Goal: Task Accomplishment & Management: Complete application form

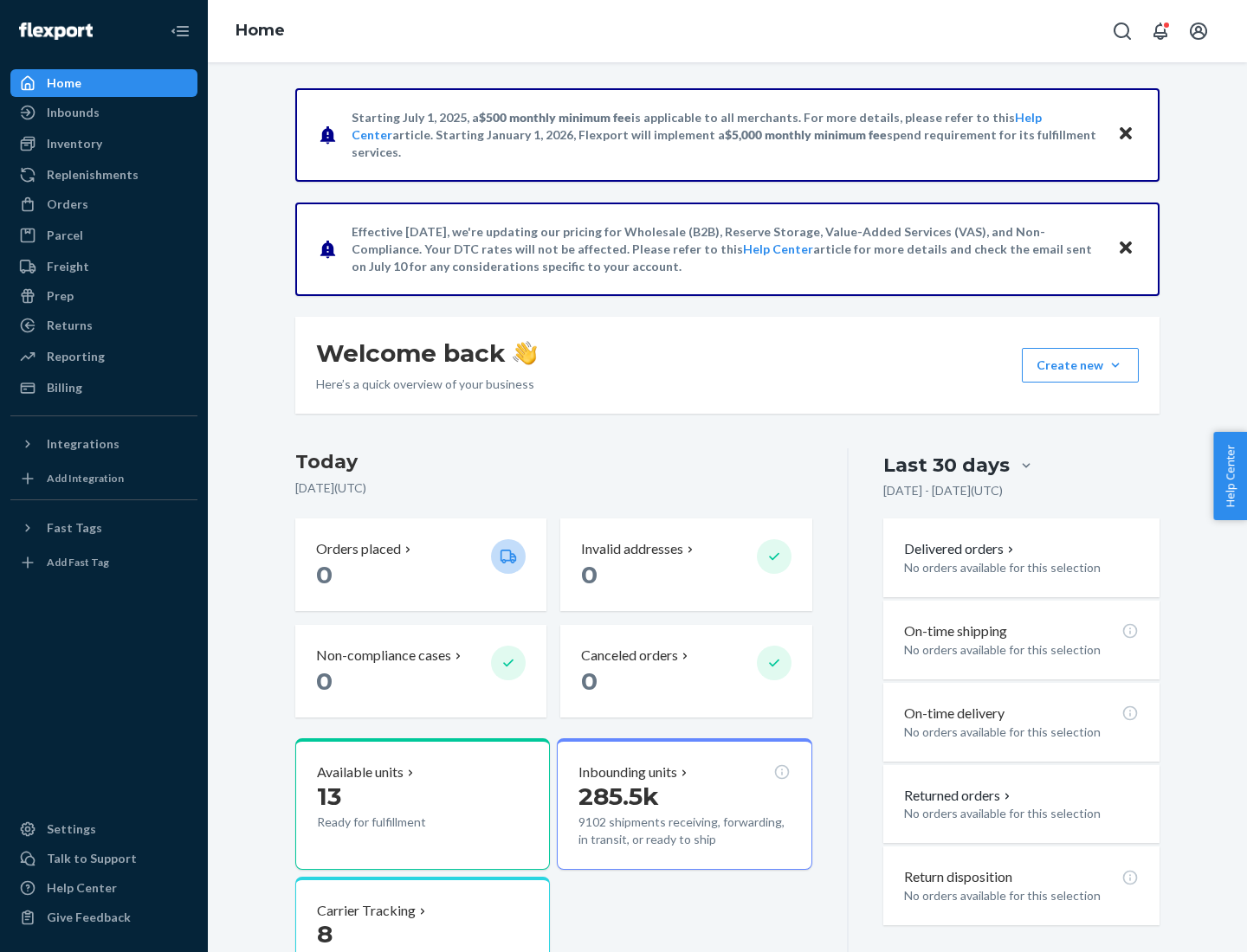
click at [1115, 366] on button "Create new Create new inbound Create new order Create new product" at bounding box center [1079, 365] width 117 height 35
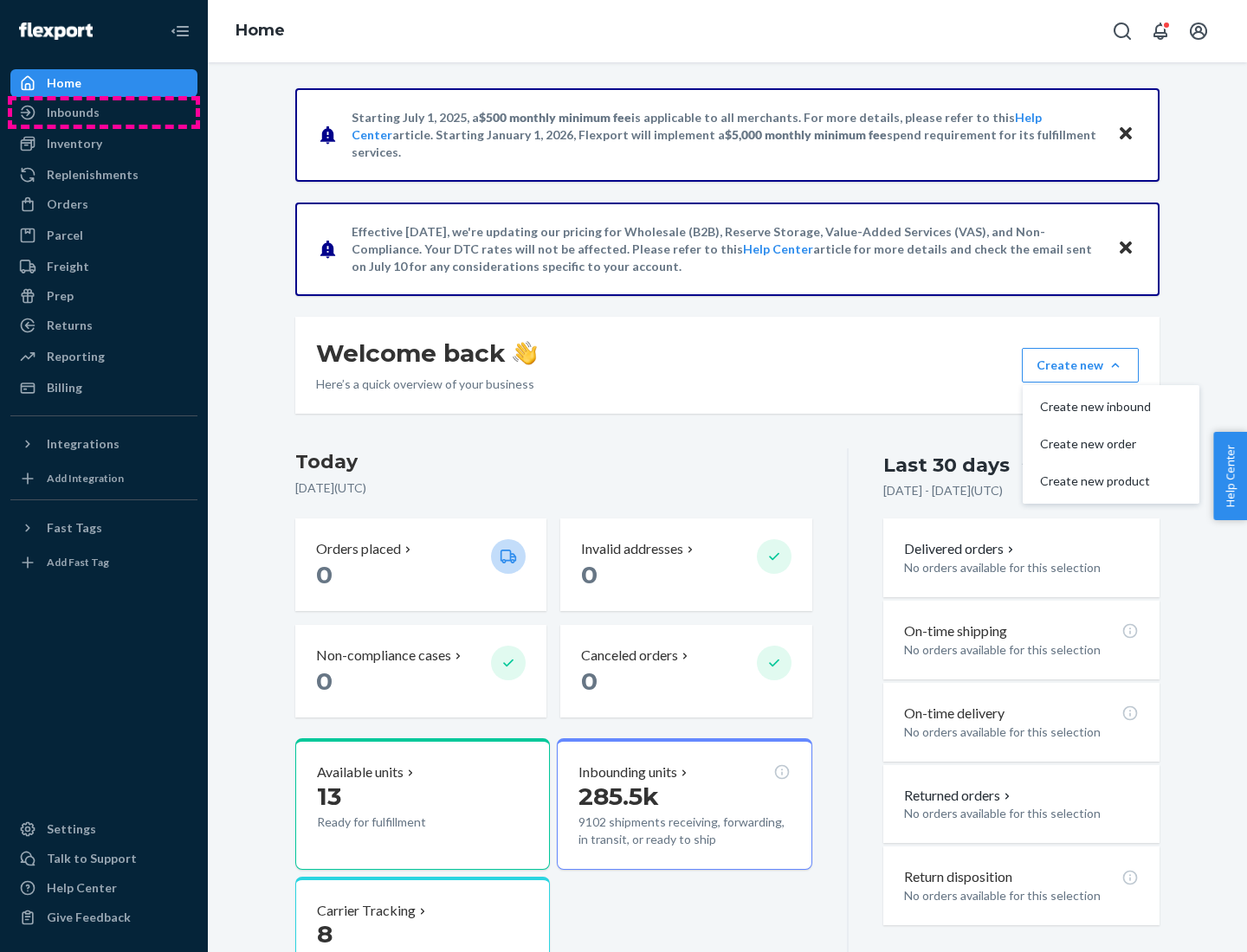
click at [104, 113] on div "Inbounds" at bounding box center [104, 113] width 184 height 24
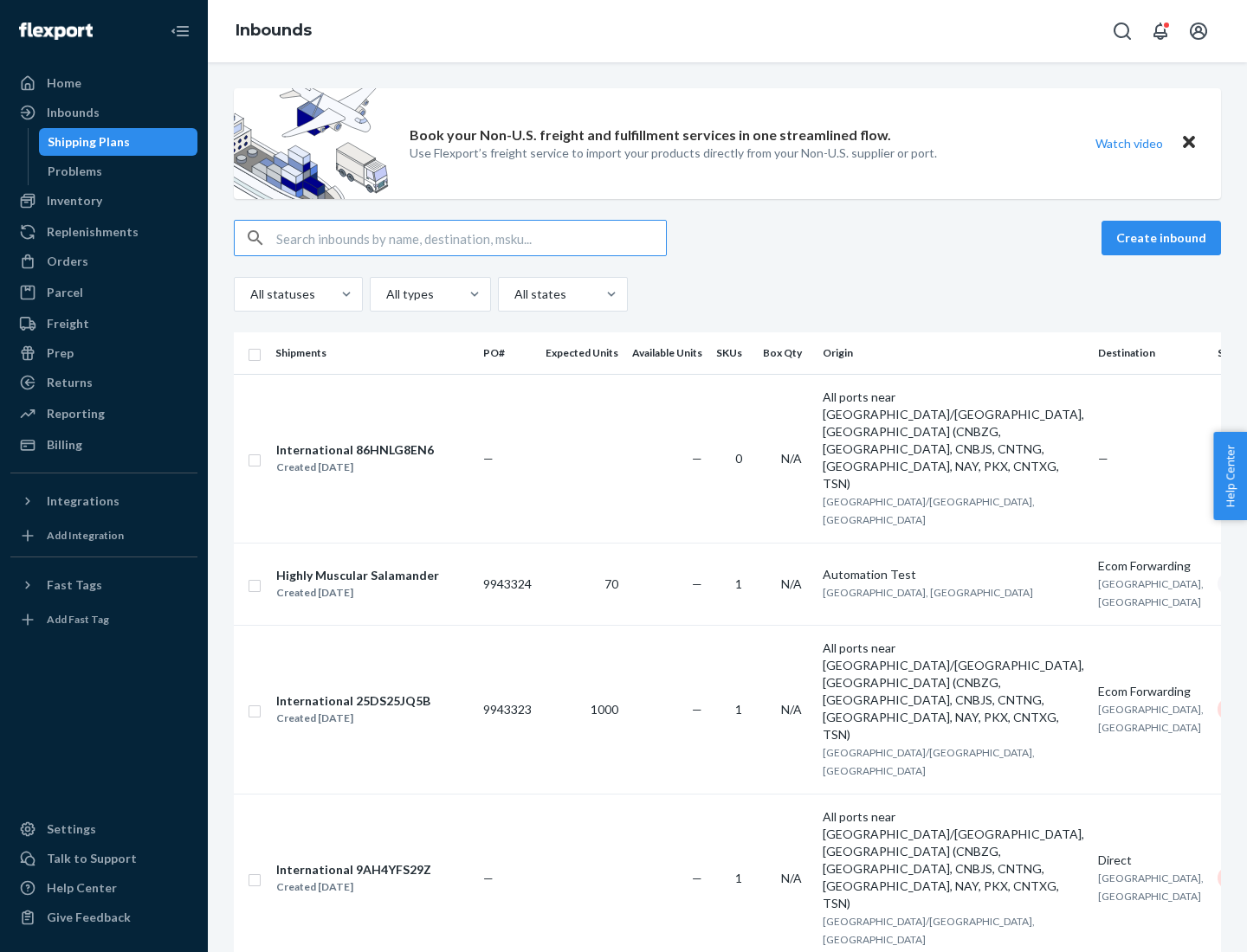
click at [1164, 238] on button "Create inbound" at bounding box center [1161, 238] width 120 height 35
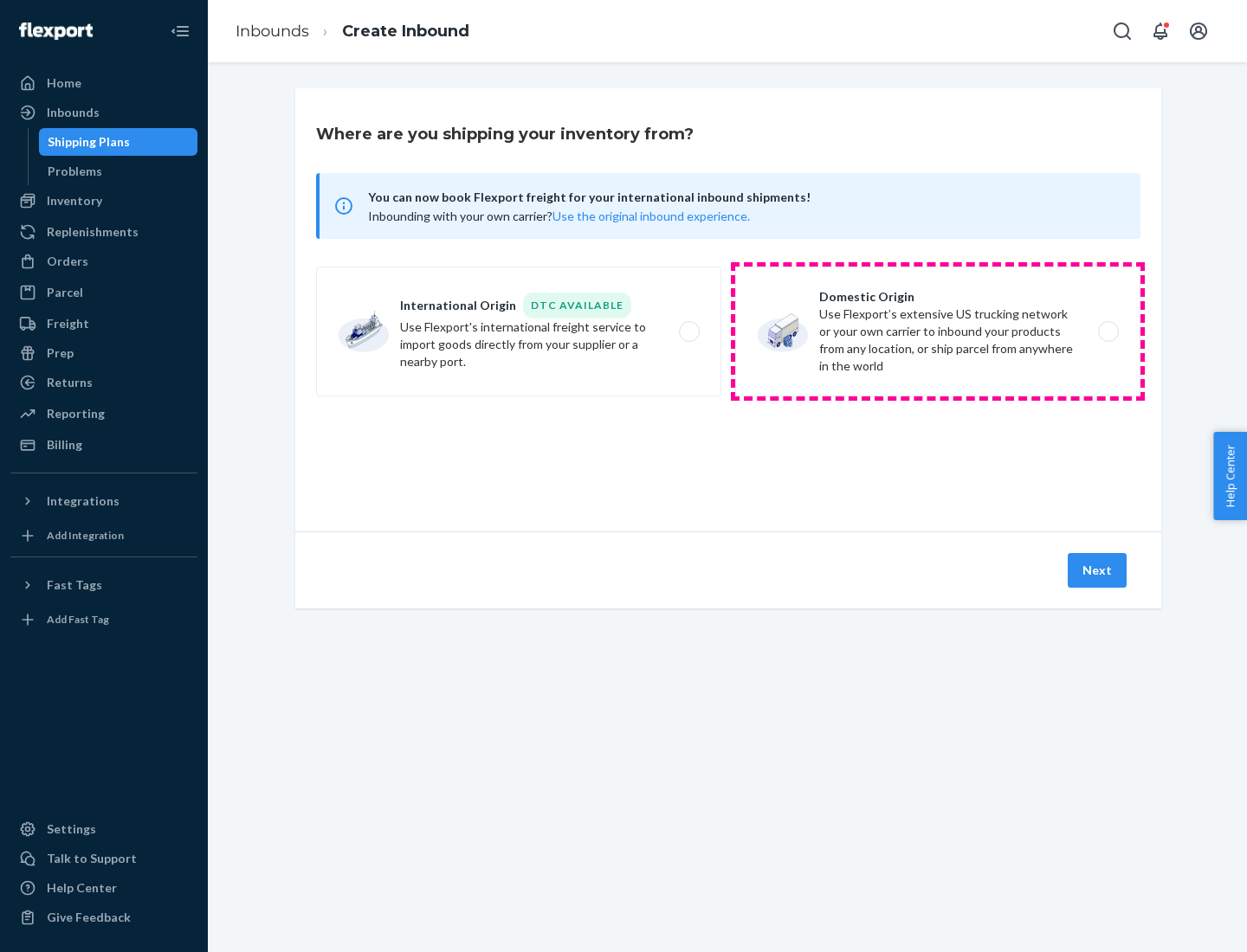
click at [937, 332] on label "Domestic Origin Use Flexport’s extensive US trucking network or your own carrie…" at bounding box center [937, 332] width 405 height 130
click at [1107, 332] on input "Domestic Origin Use Flexport’s extensive US trucking network or your own carrie…" at bounding box center [1112, 332] width 11 height 11
radio input "true"
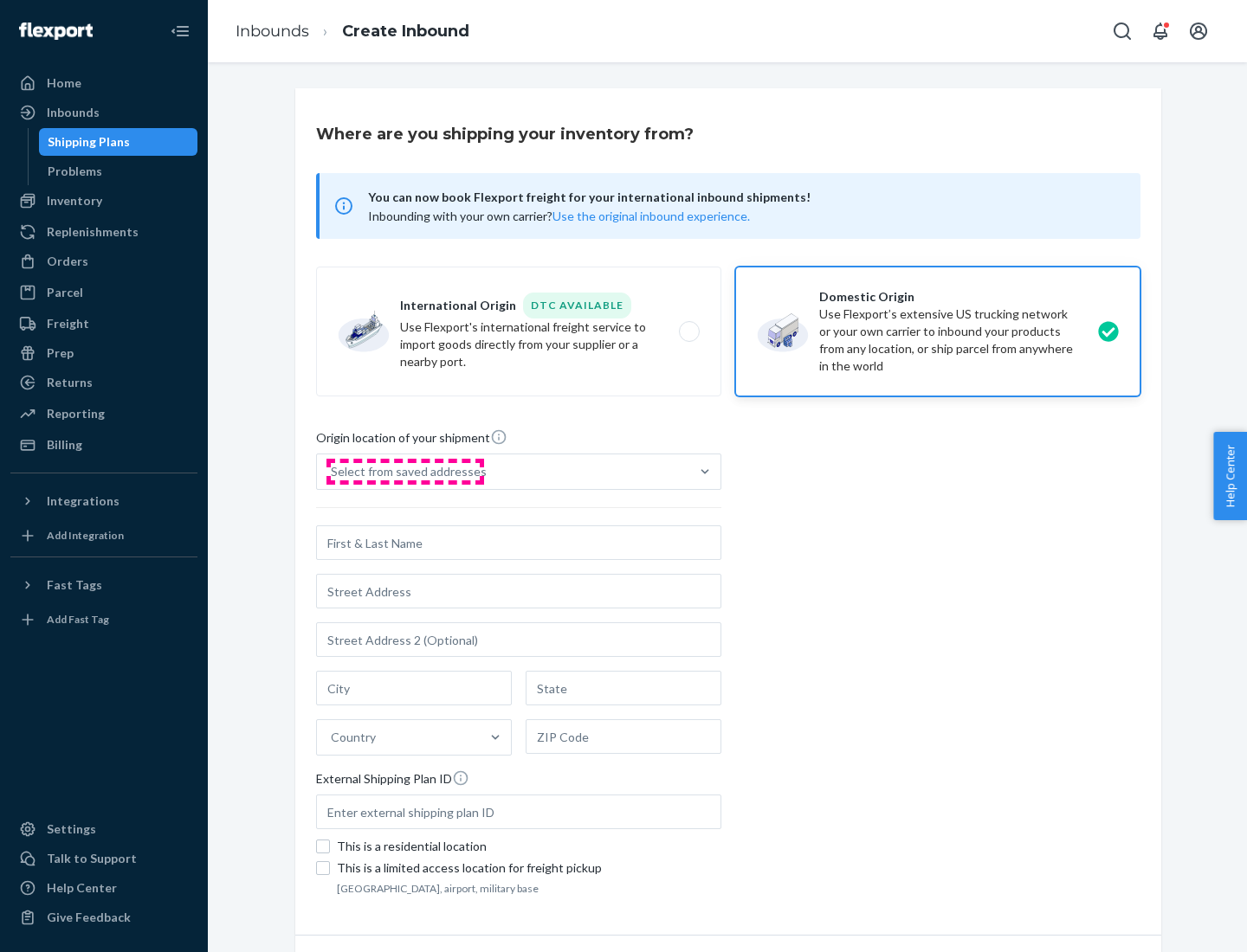
click at [405, 472] on div "Select from saved addresses" at bounding box center [409, 472] width 156 height 17
click at [333, 472] on input "Select from saved addresses" at bounding box center [332, 472] width 2 height 17
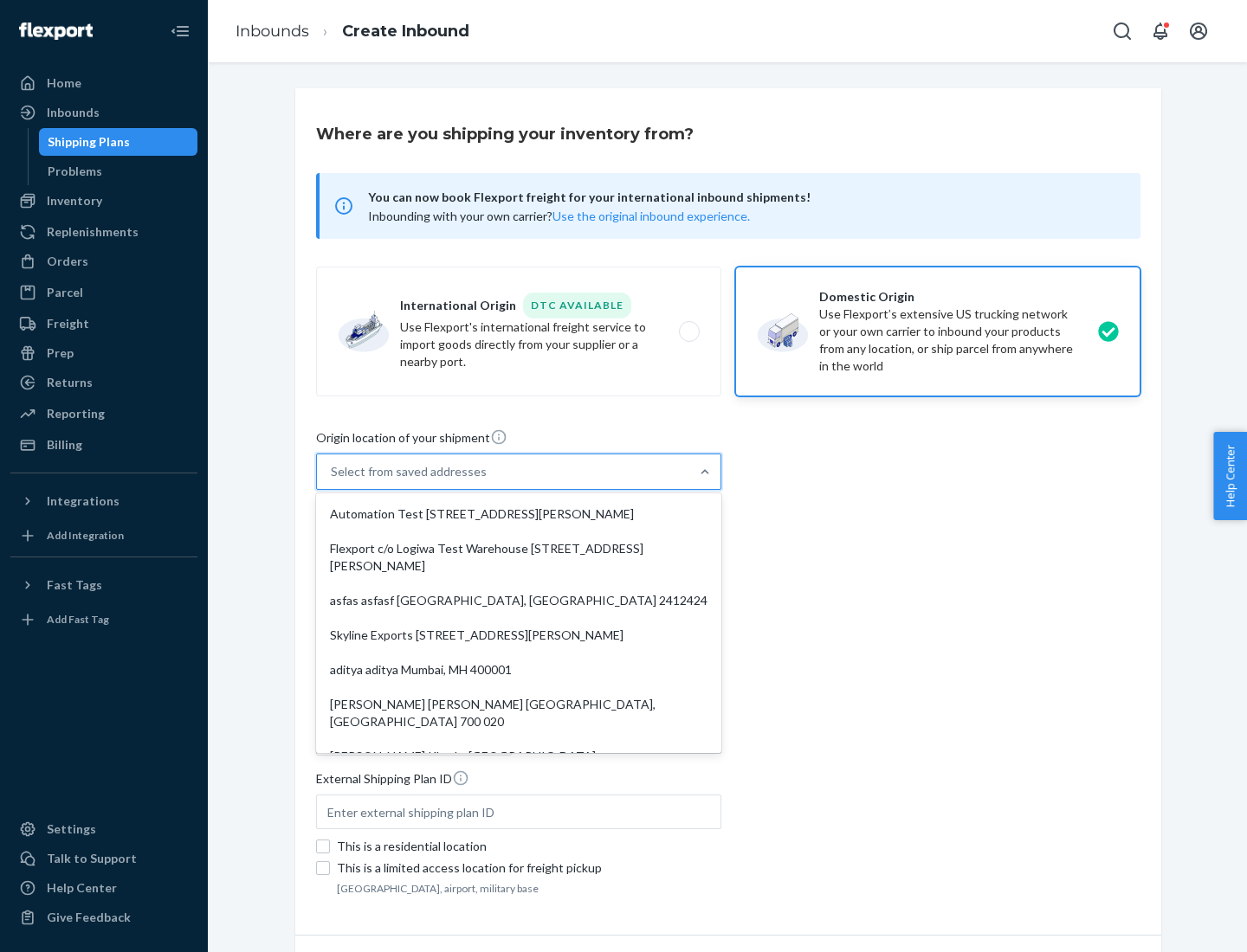
scroll to position [7, 0]
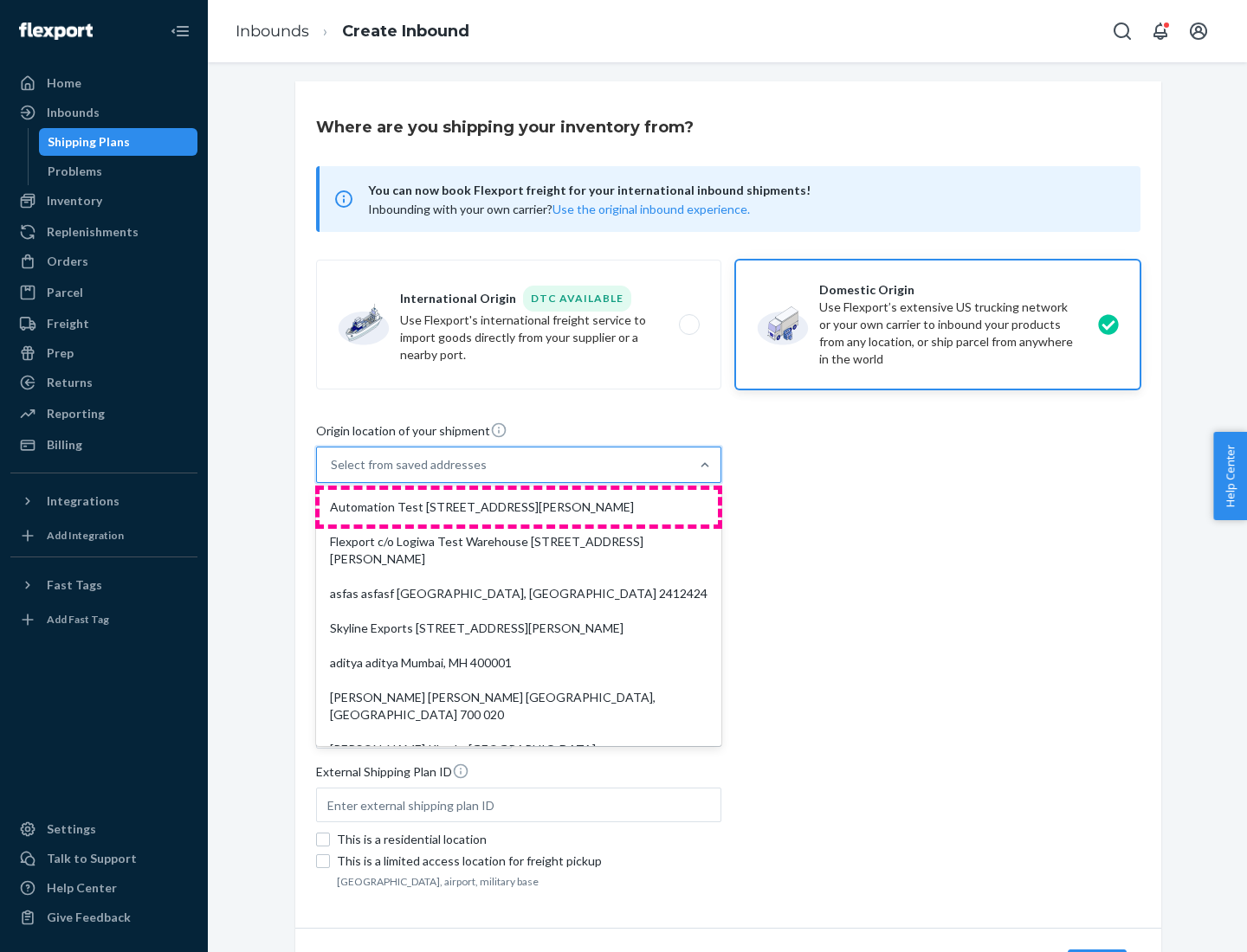
click at [519, 507] on div "Automation Test [STREET_ADDRESS][PERSON_NAME]" at bounding box center [519, 506] width 399 height 35
click at [333, 474] on input "option Automation Test [STREET_ADDRESS][PERSON_NAME]. 9 results available. Use …" at bounding box center [332, 465] width 2 height 17
type input "Automation Test"
type input "9th Floor"
type input "[GEOGRAPHIC_DATA]"
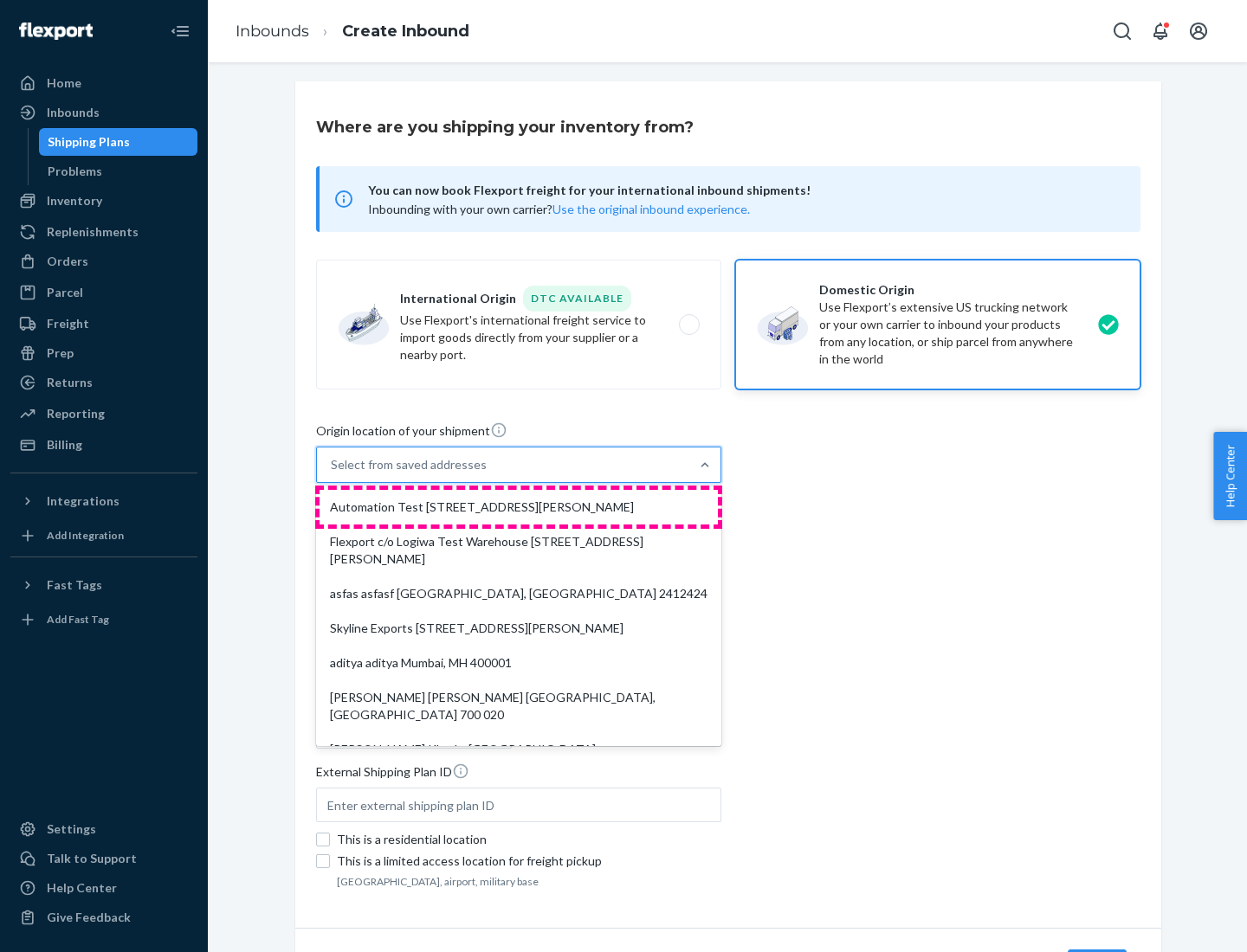
type input "CA"
type input "94104"
type input "[STREET_ADDRESS][PERSON_NAME]"
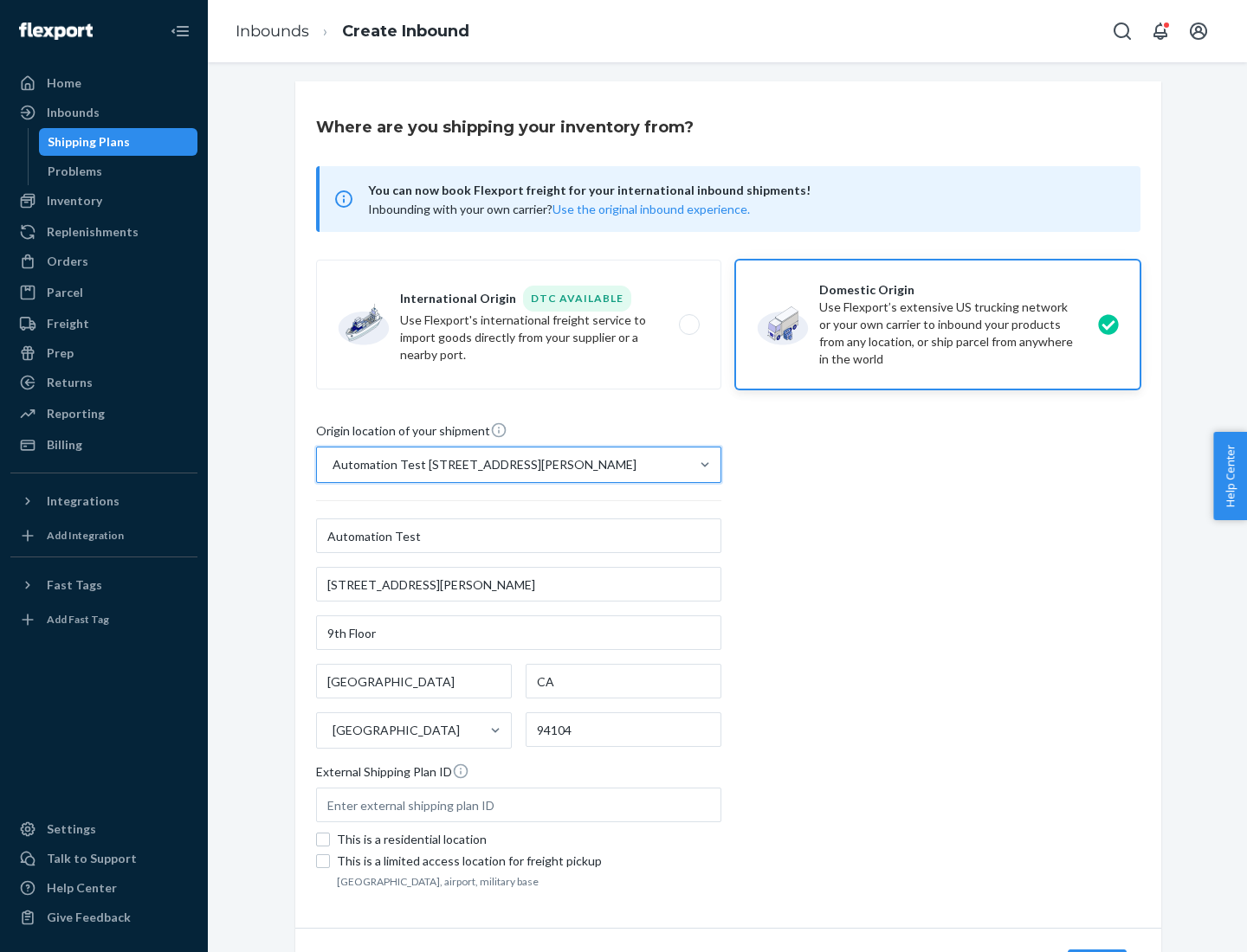
scroll to position [101, 0]
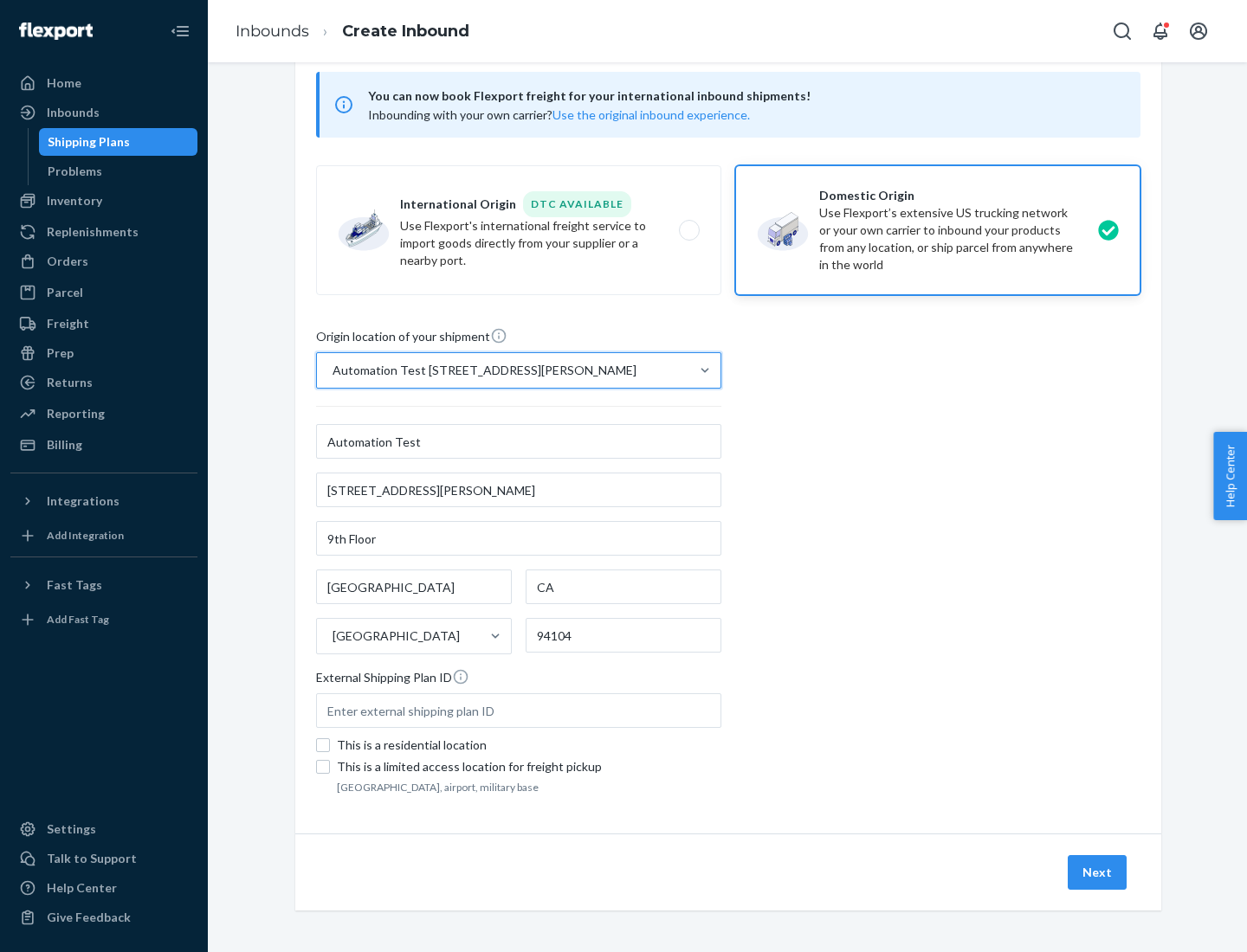
click at [1098, 872] on button "Next" at bounding box center [1096, 872] width 59 height 35
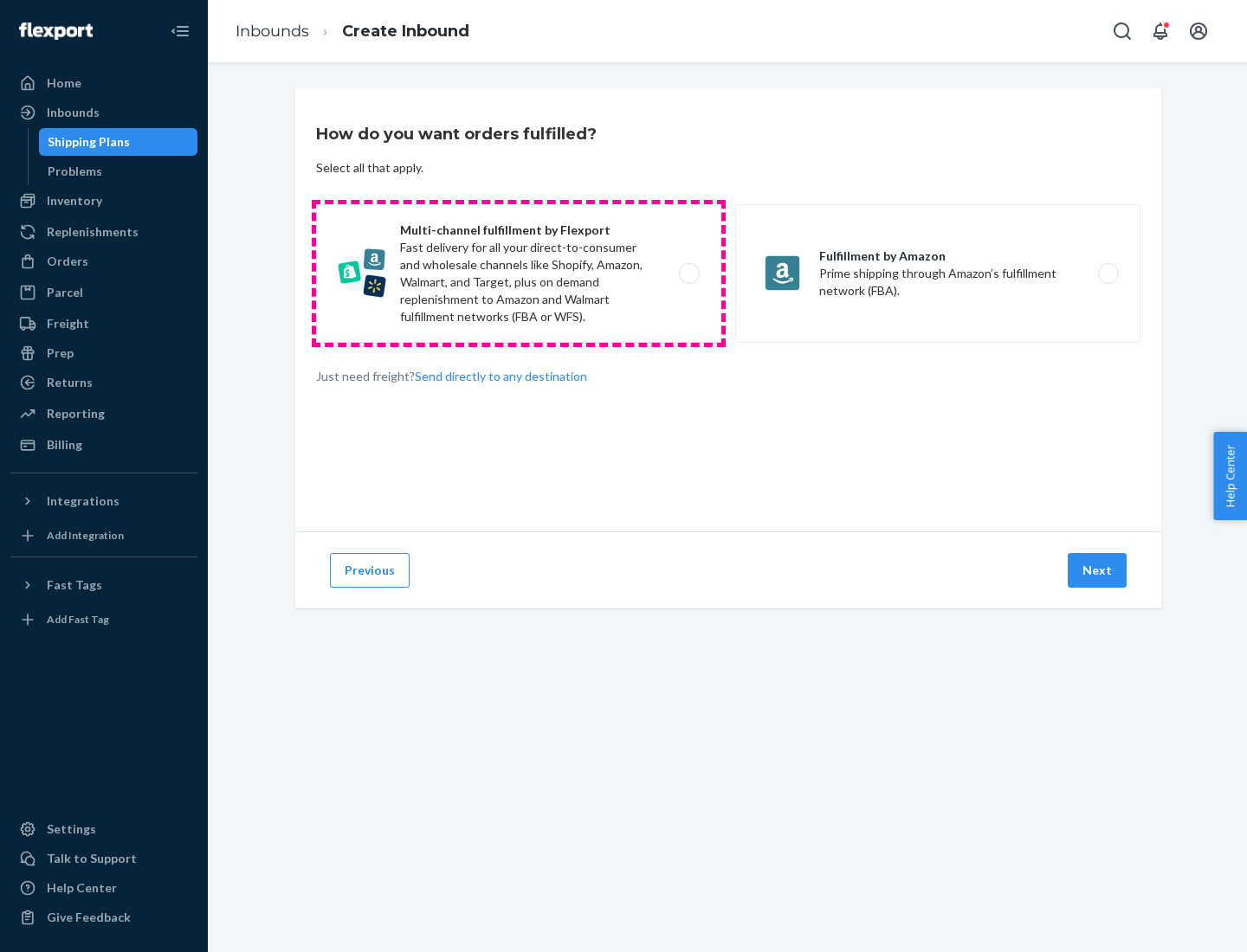
click at [519, 274] on label "Multi-channel fulfillment by Flexport Fast delivery for all your direct-to-cons…" at bounding box center [518, 273] width 405 height 139
click at [688, 274] on input "Multi-channel fulfillment by Flexport Fast delivery for all your direct-to-cons…" at bounding box center [693, 274] width 11 height 11
radio input "true"
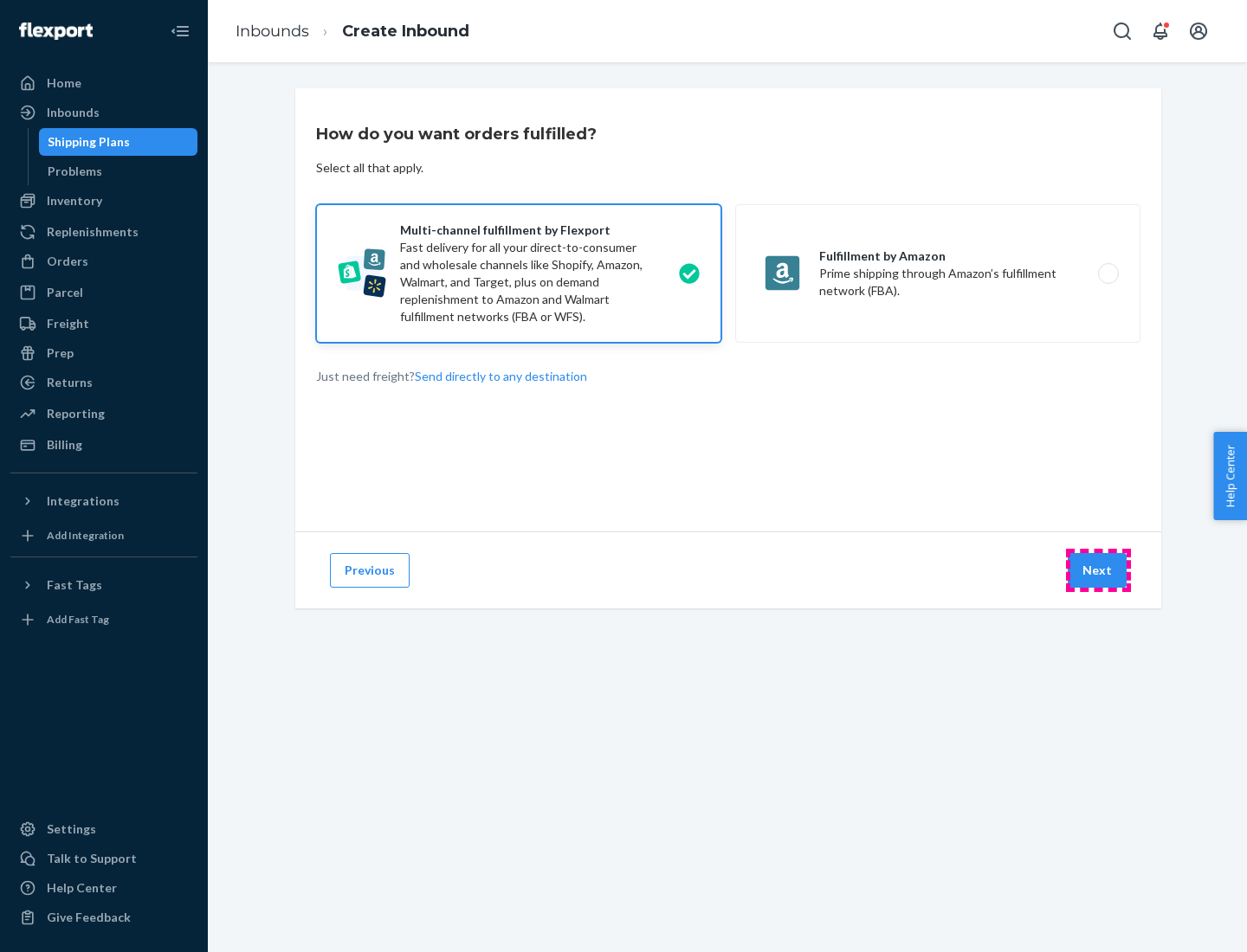
click at [1098, 570] on button "Next" at bounding box center [1096, 570] width 59 height 35
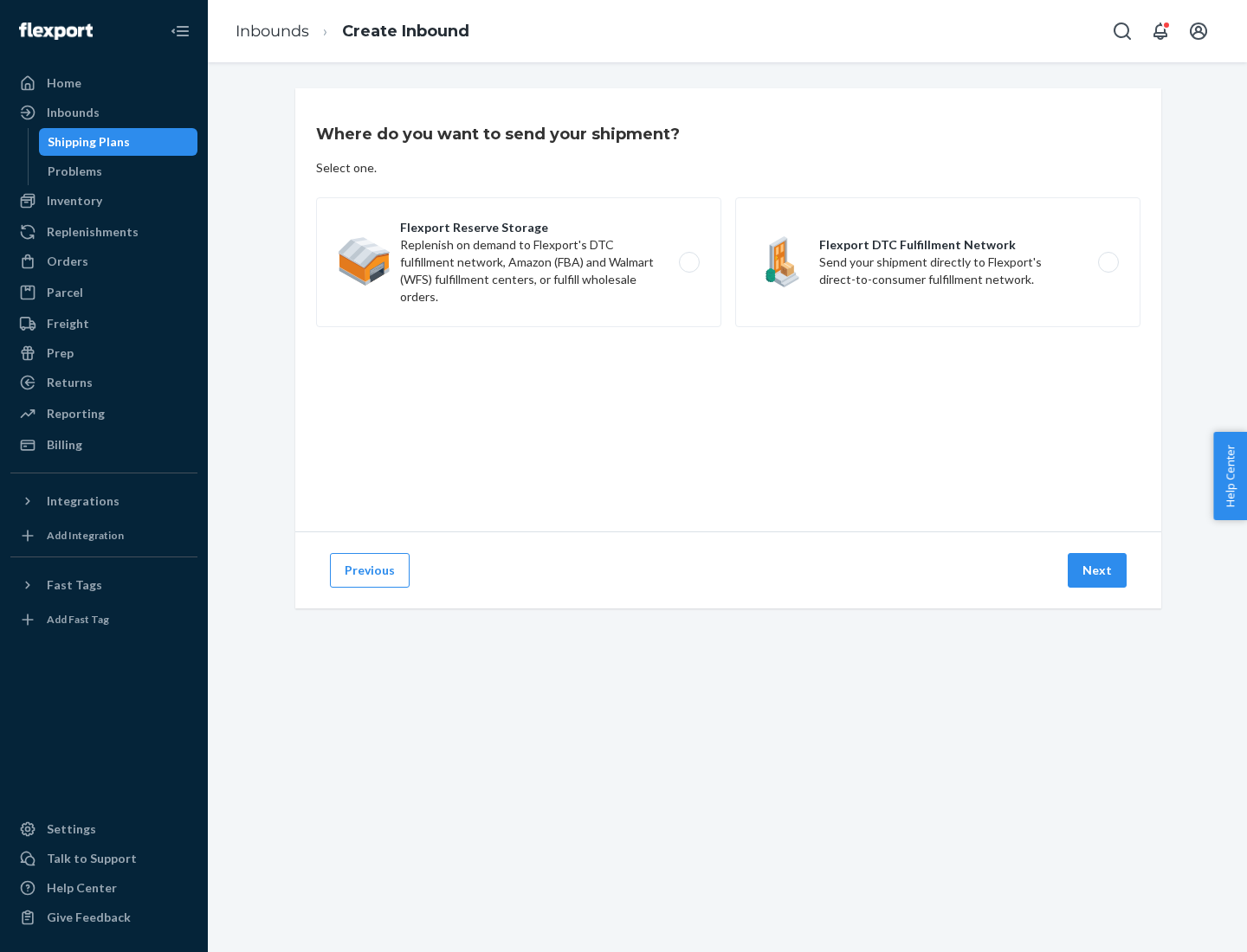
click at [937, 263] on label "Flexport DTC Fulfillment Network Send your shipment directly to Flexport's dire…" at bounding box center [937, 263] width 405 height 130
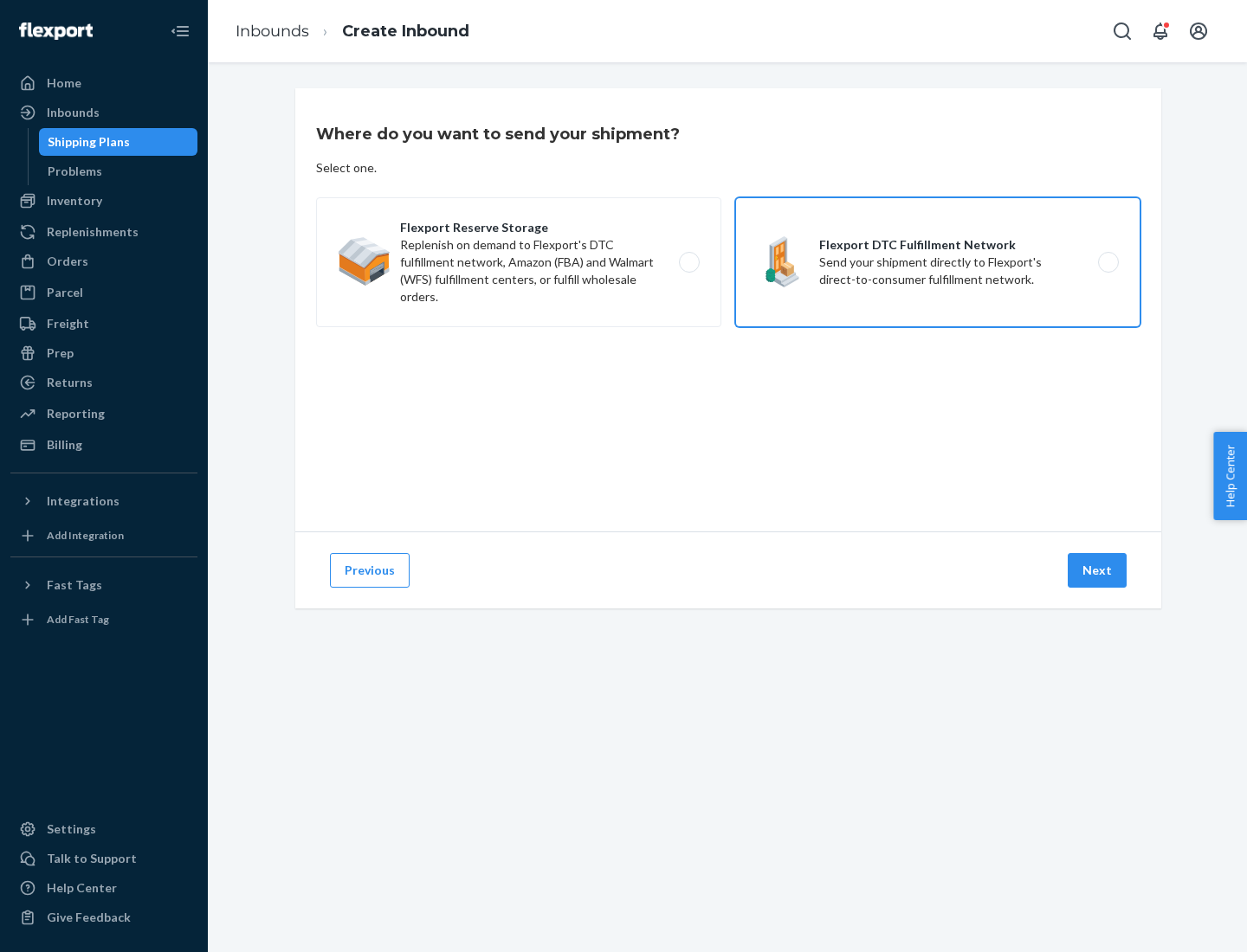
click at [1107, 263] on input "Flexport DTC Fulfillment Network Send your shipment directly to Flexport's dire…" at bounding box center [1112, 262] width 11 height 11
radio input "true"
click at [1098, 570] on button "Next" at bounding box center [1096, 570] width 59 height 35
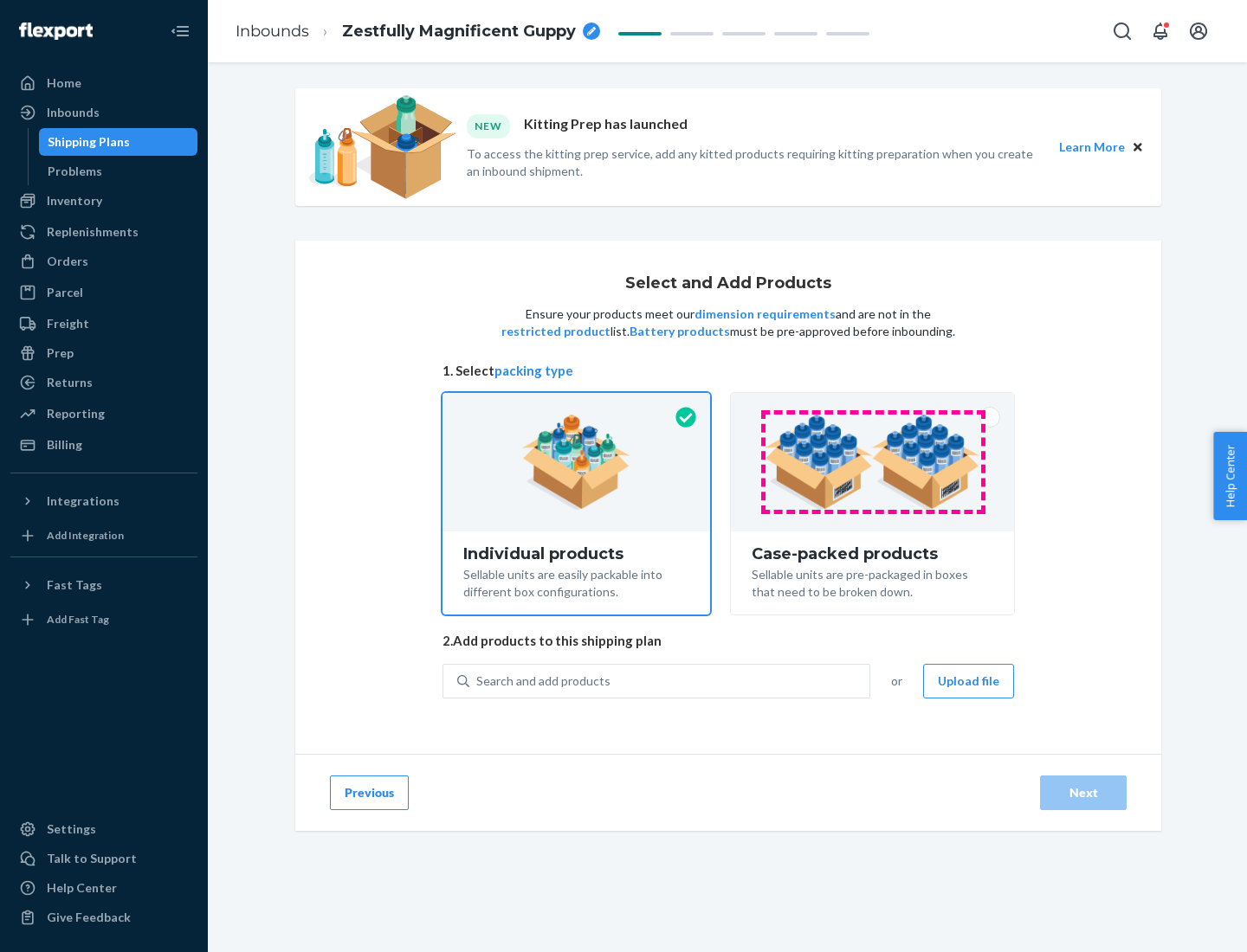
click at [872, 463] on img at bounding box center [872, 462] width 216 height 95
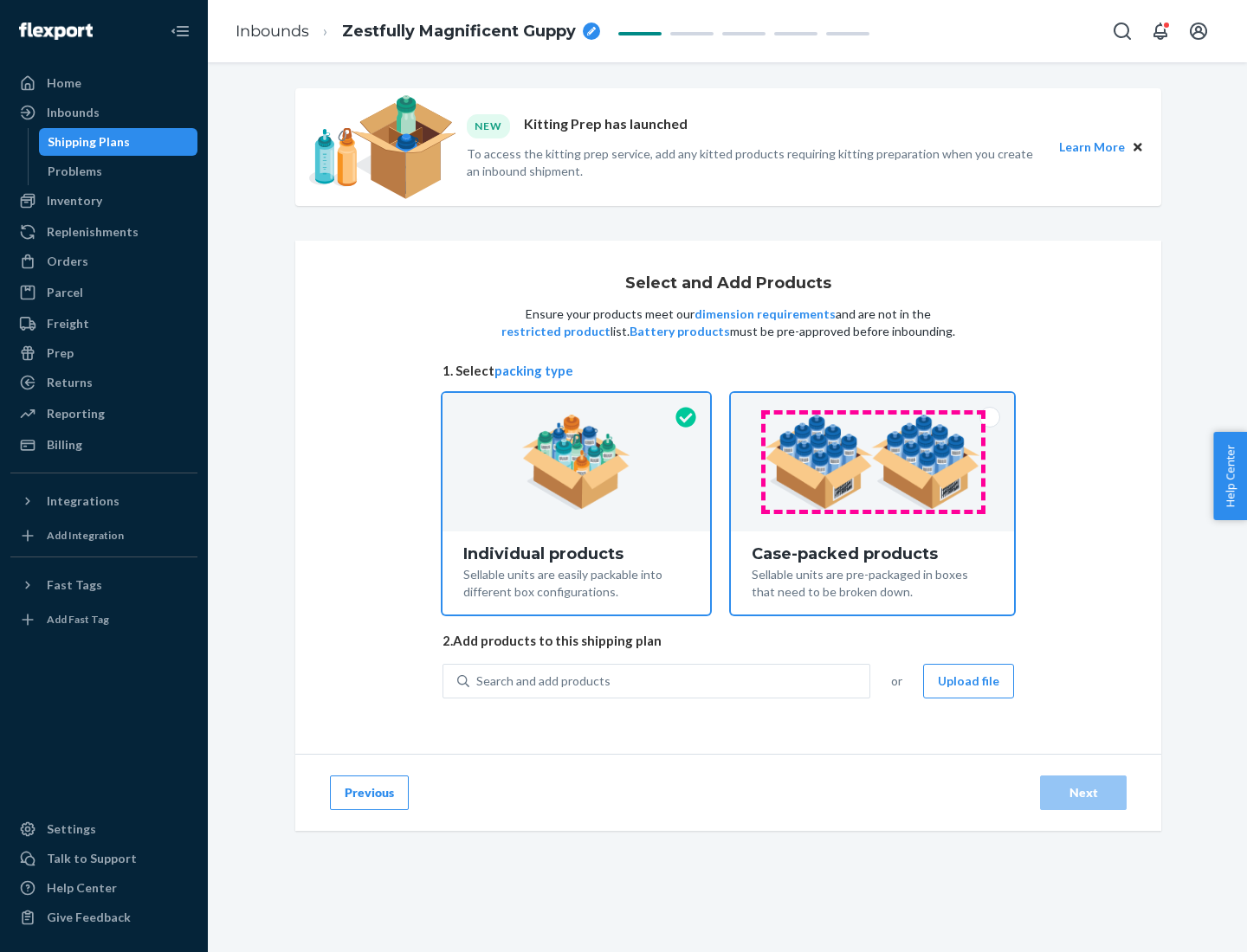
click at [872, 405] on input "Case-packed products Sellable units are pre-packaged in boxes that need to be b…" at bounding box center [871, 398] width 11 height 11
radio input "true"
radio input "false"
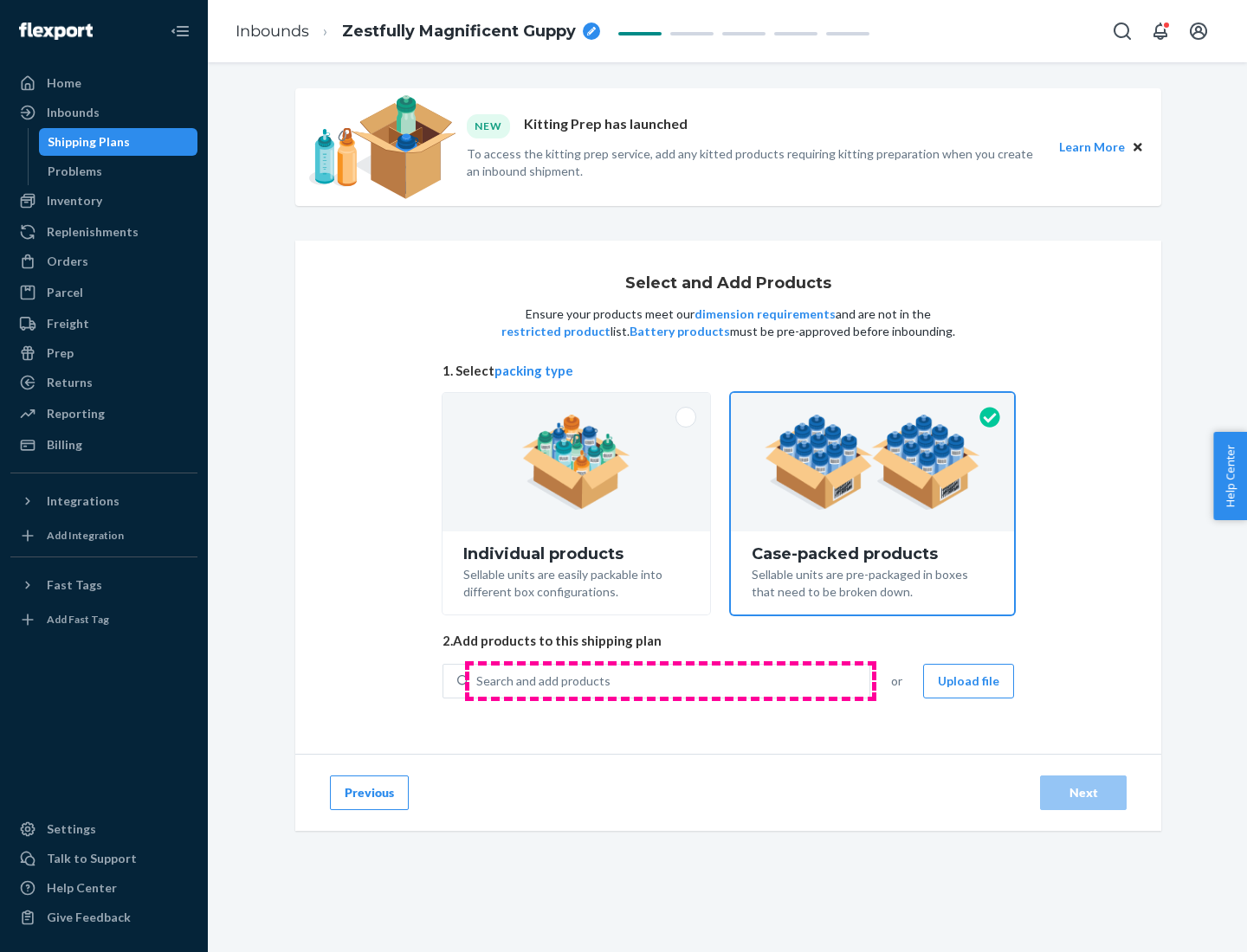
click at [670, 680] on div "Search and add products" at bounding box center [669, 680] width 400 height 31
click at [478, 680] on input "Search and add products" at bounding box center [478, 680] width 2 height 17
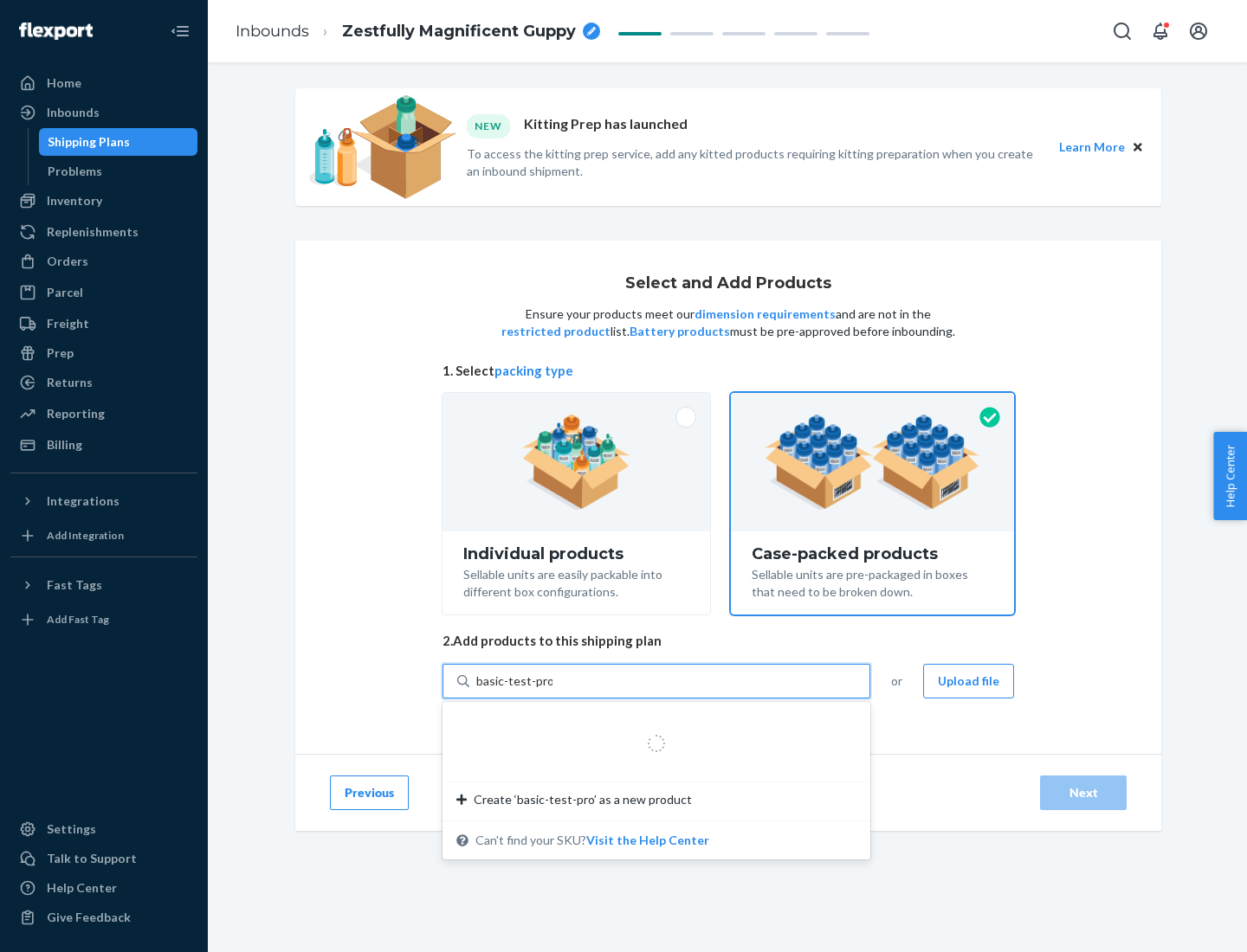
type input "basic-test-product-1"
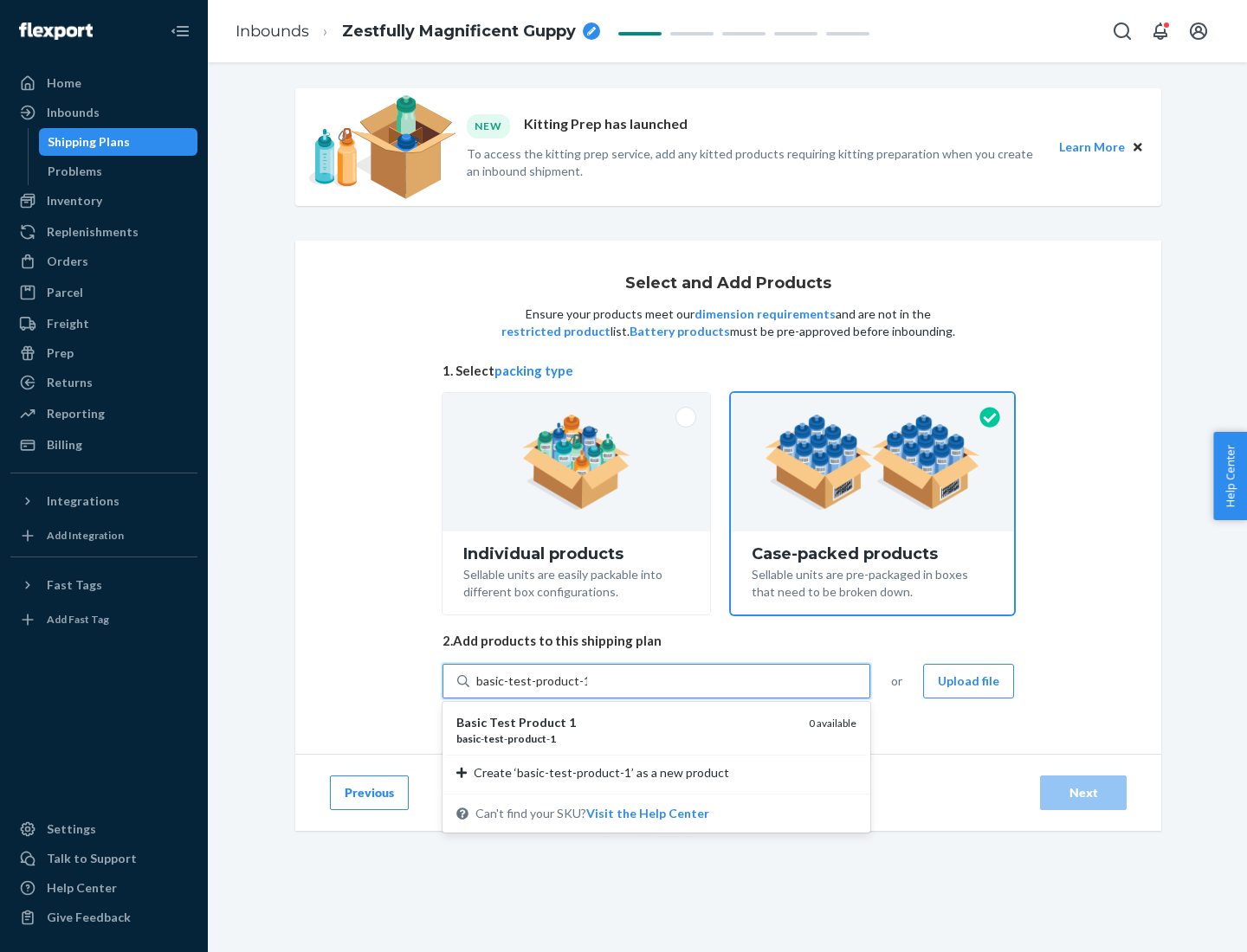
click at [625, 738] on div "basic - test - product - 1" at bounding box center [625, 738] width 339 height 15
click at [587, 690] on input "basic-test-product-1" at bounding box center [532, 680] width 111 height 17
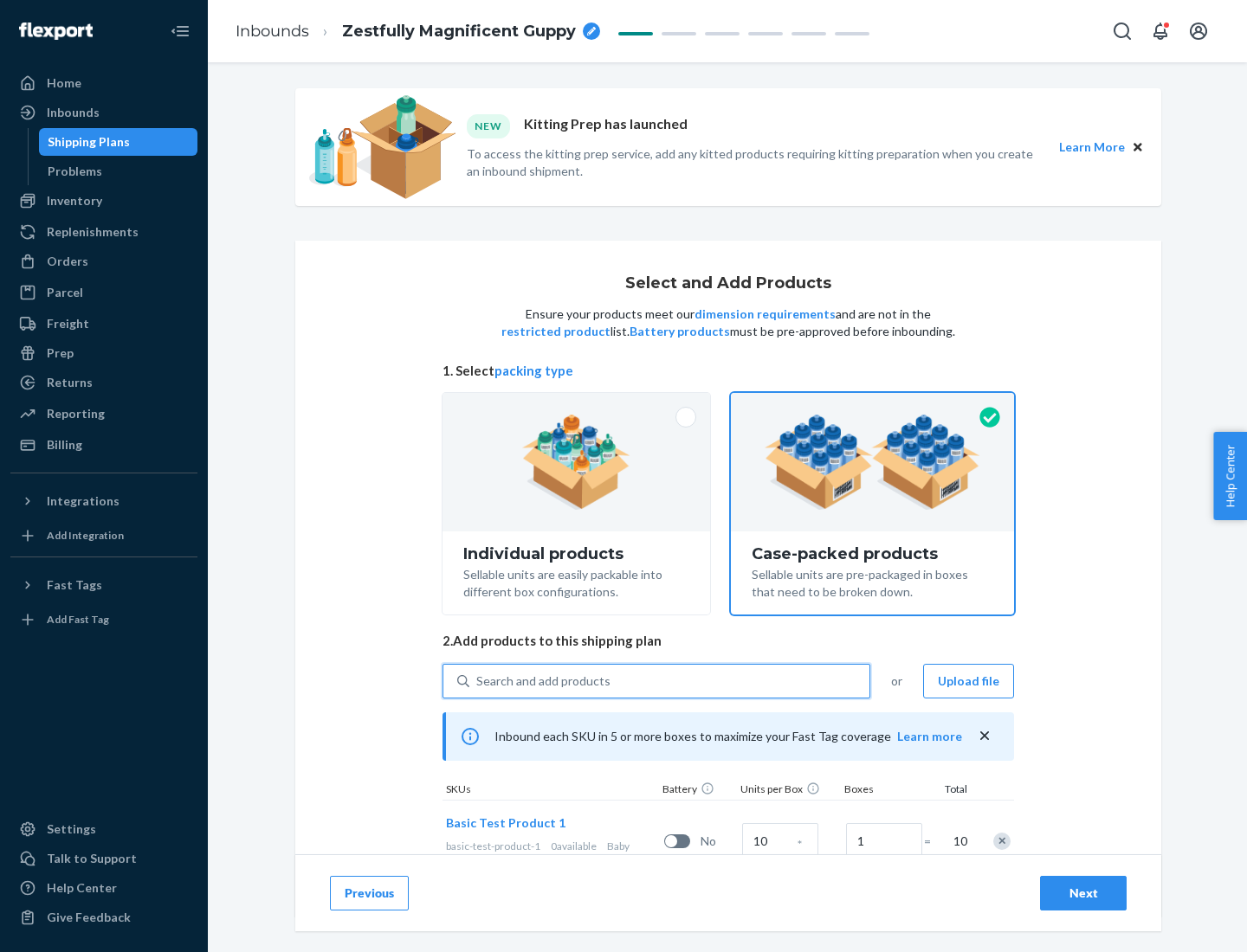
scroll to position [62, 0]
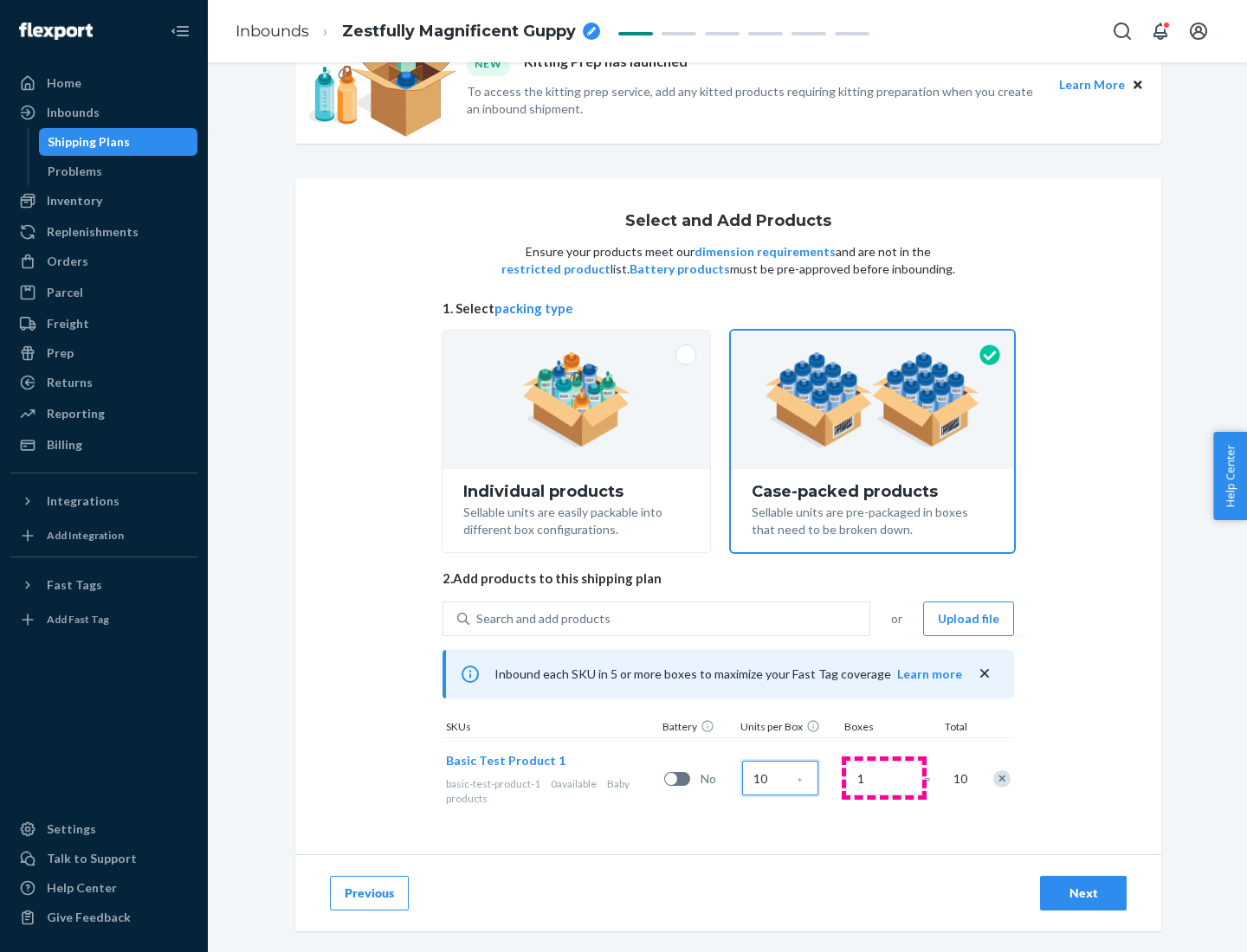
type input "10"
type input "7"
click at [1083, 893] on div "Next" at bounding box center [1082, 893] width 57 height 17
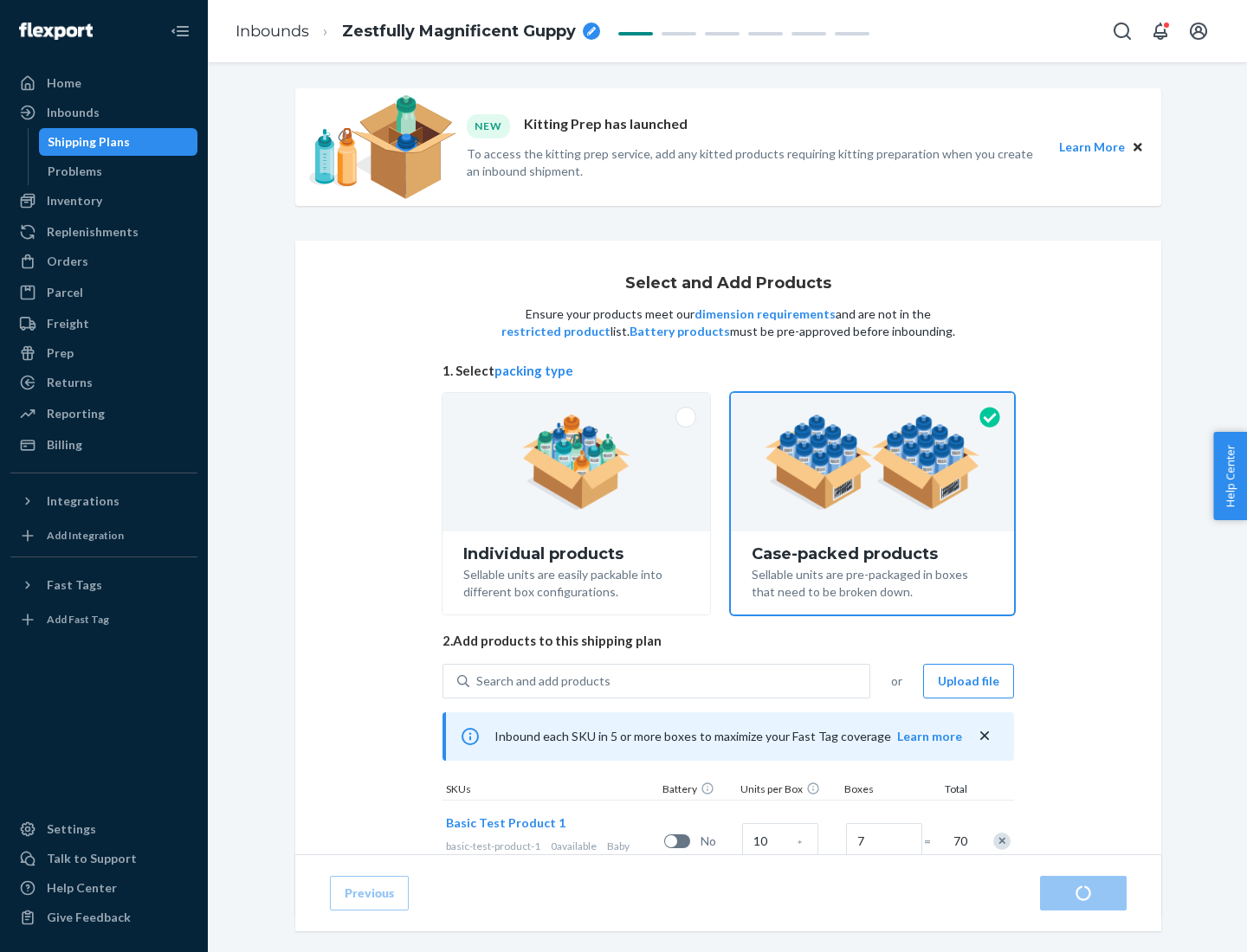
radio input "true"
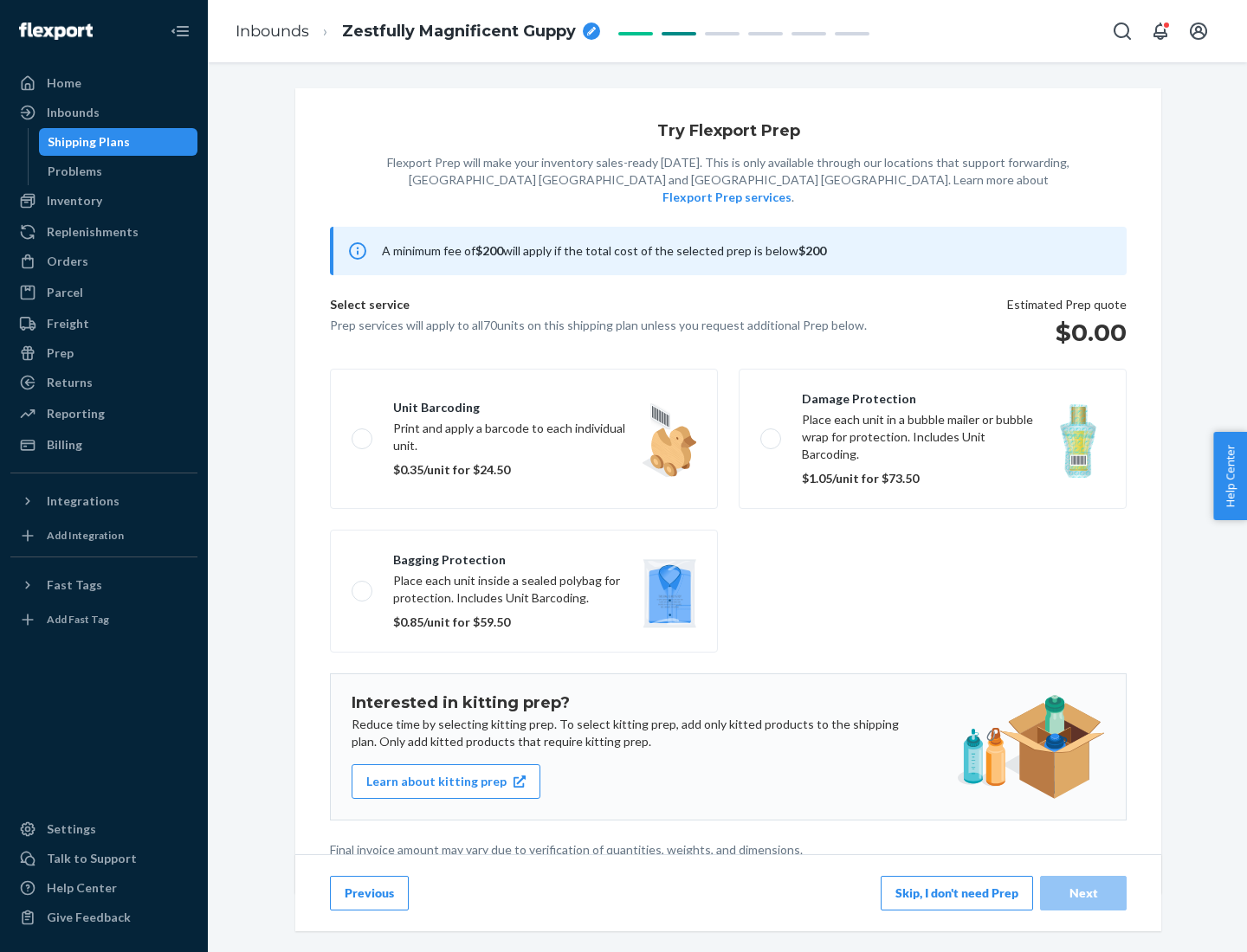
scroll to position [4, 0]
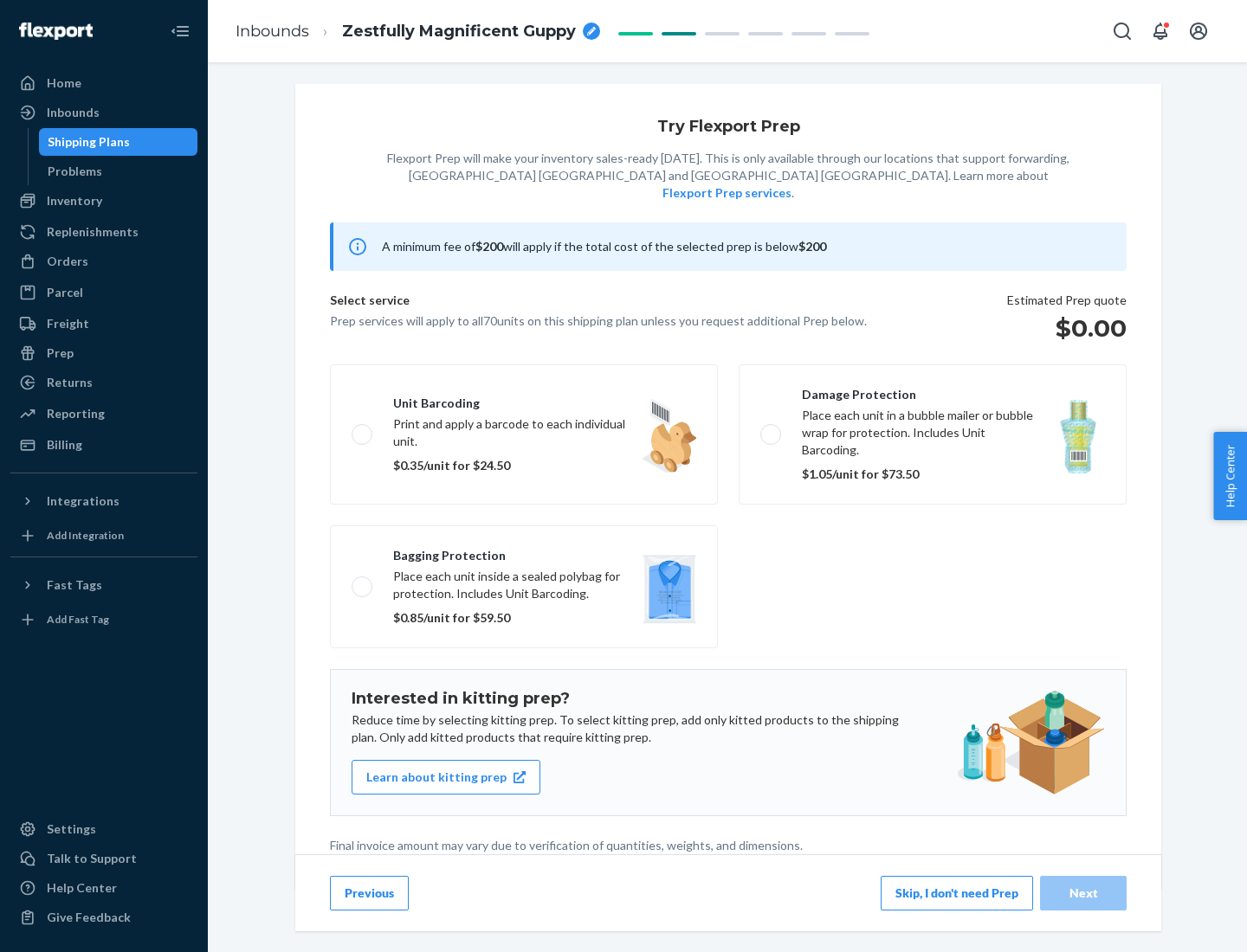
click at [524, 551] on label "Bagging protection Place each unit inside a sealed polybag for protection. Incl…" at bounding box center [524, 586] width 388 height 123
click at [363, 580] on input "Bagging protection Place each unit inside a sealed polybag for protection. Incl…" at bounding box center [357, 585] width 11 height 11
checkbox input "true"
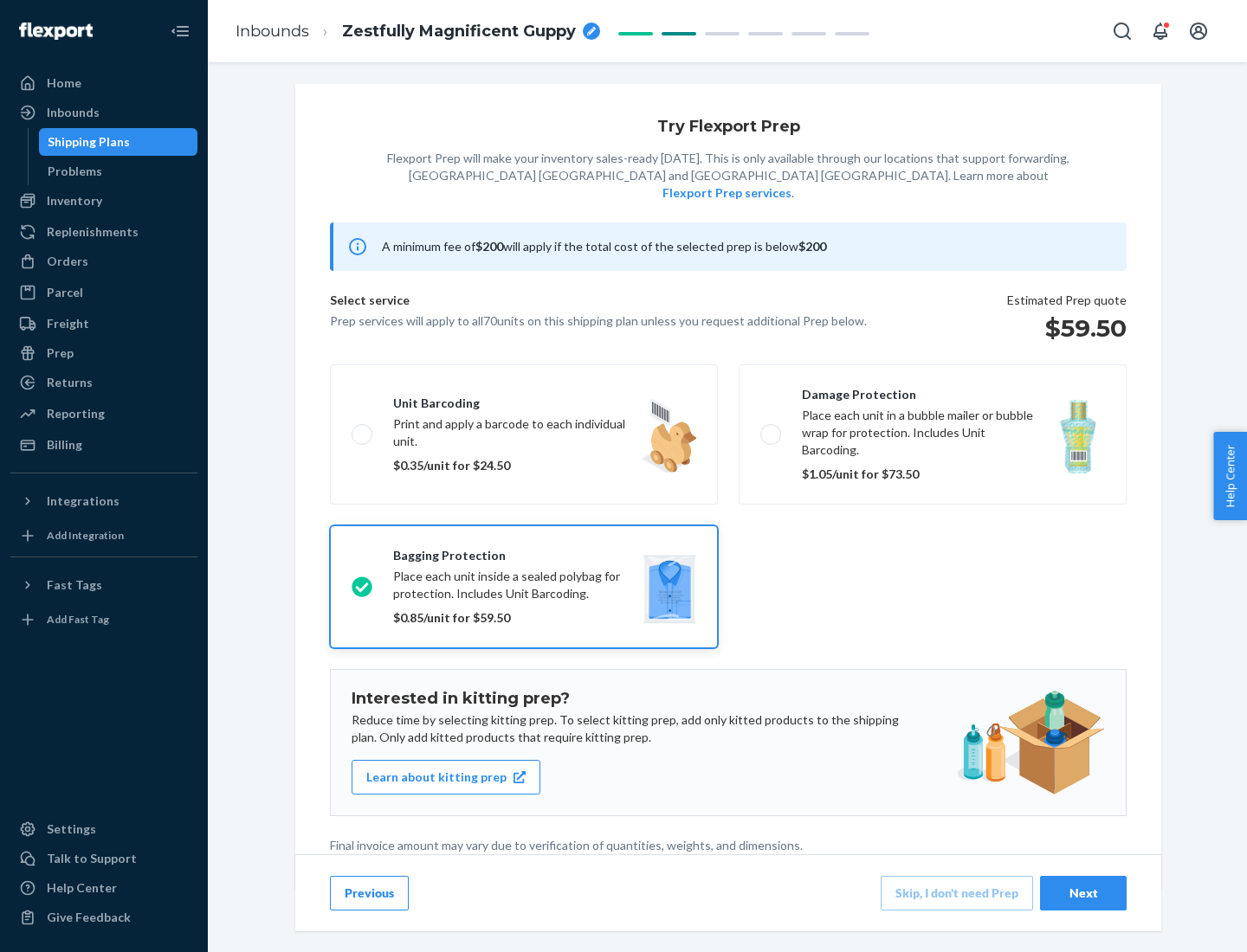
click at [1083, 892] on div "Next" at bounding box center [1082, 893] width 57 height 17
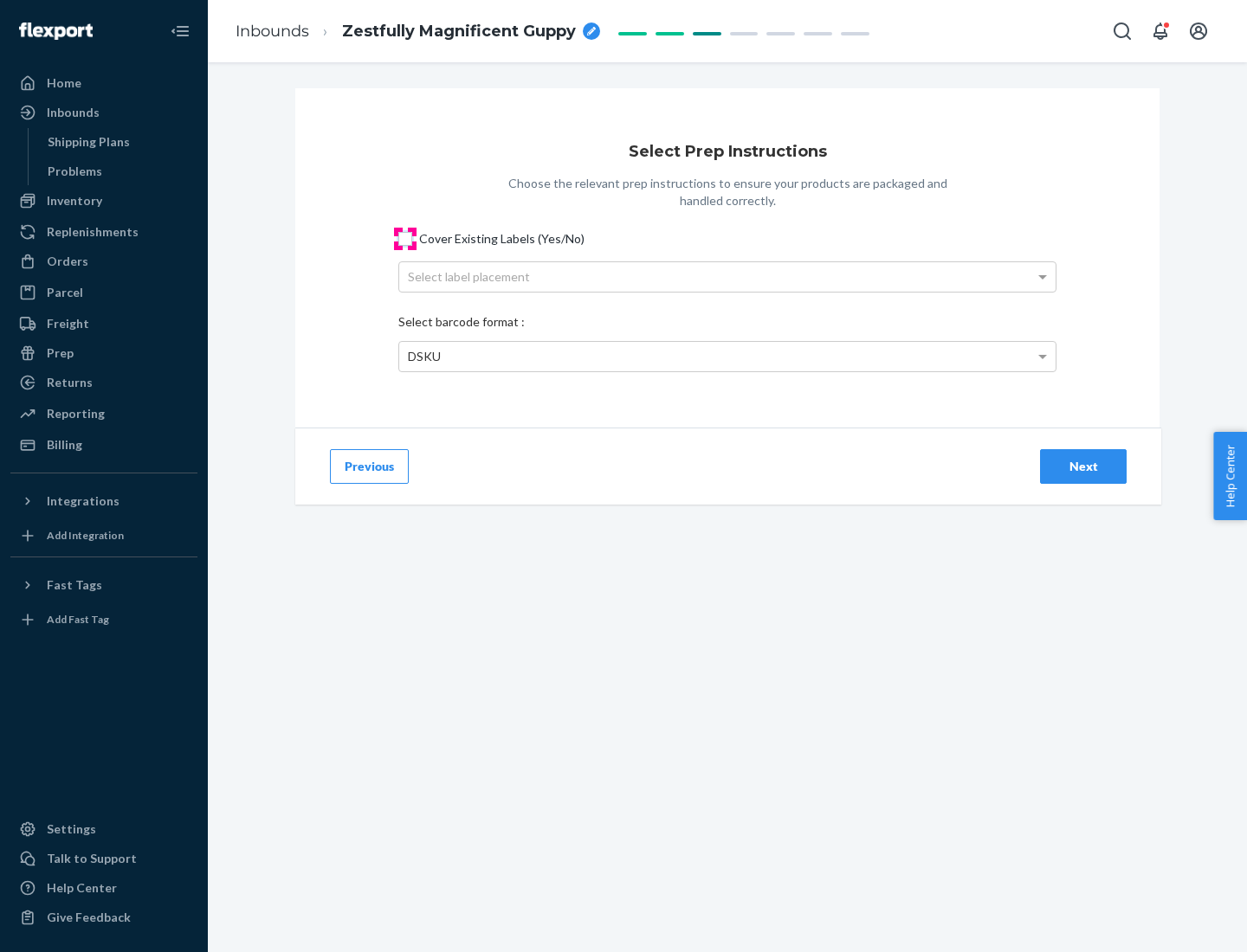
click at [405, 238] on input "Cover Existing Labels (Yes/No)" at bounding box center [406, 239] width 14 height 14
checkbox input "true"
click at [727, 276] on div "Select label placement" at bounding box center [726, 277] width 656 height 29
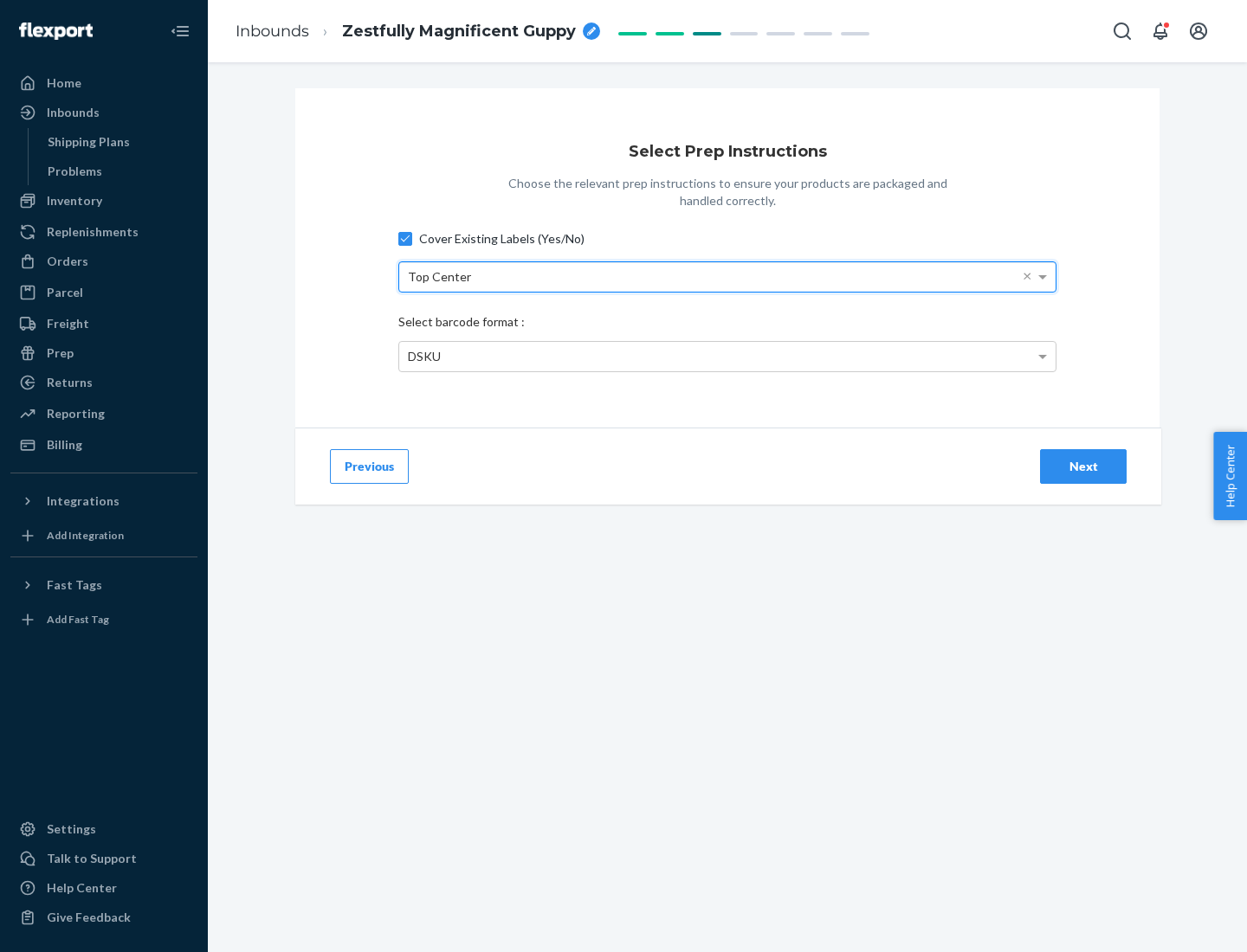
click at [727, 356] on div "DSKU" at bounding box center [726, 356] width 656 height 29
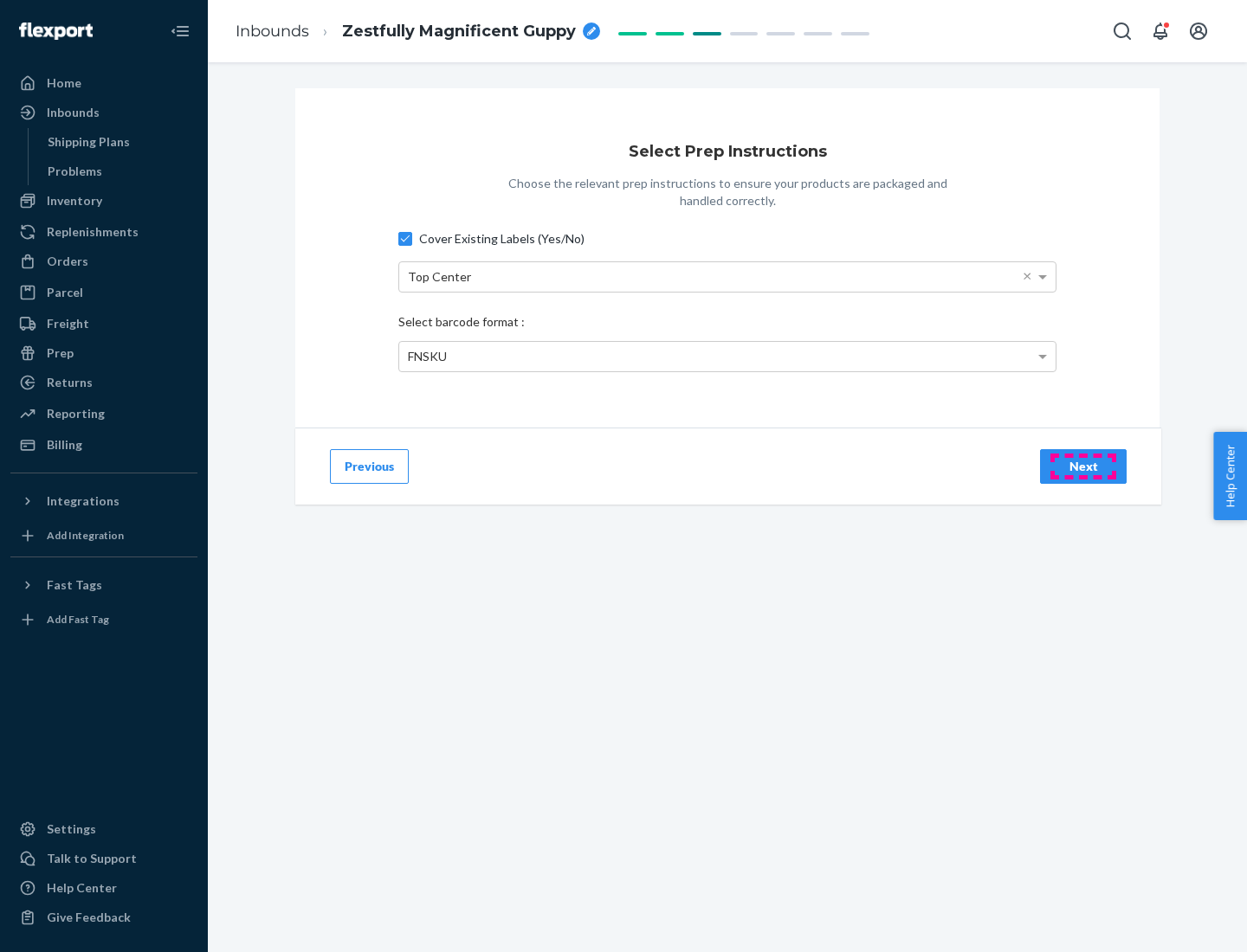
click at [1083, 466] on div "Next" at bounding box center [1082, 466] width 57 height 17
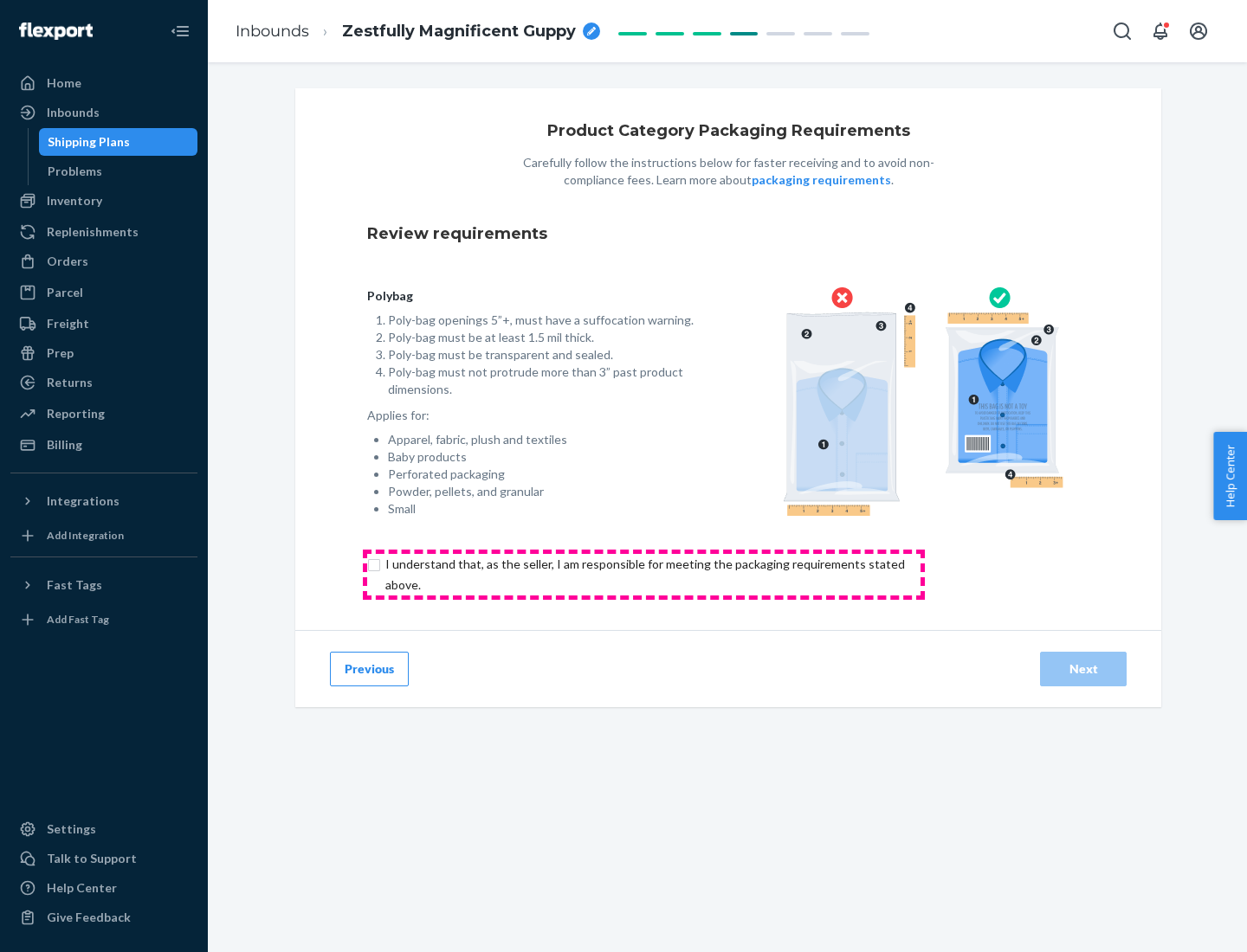
click at [643, 573] on input "checkbox" at bounding box center [654, 575] width 576 height 42
checkbox input "true"
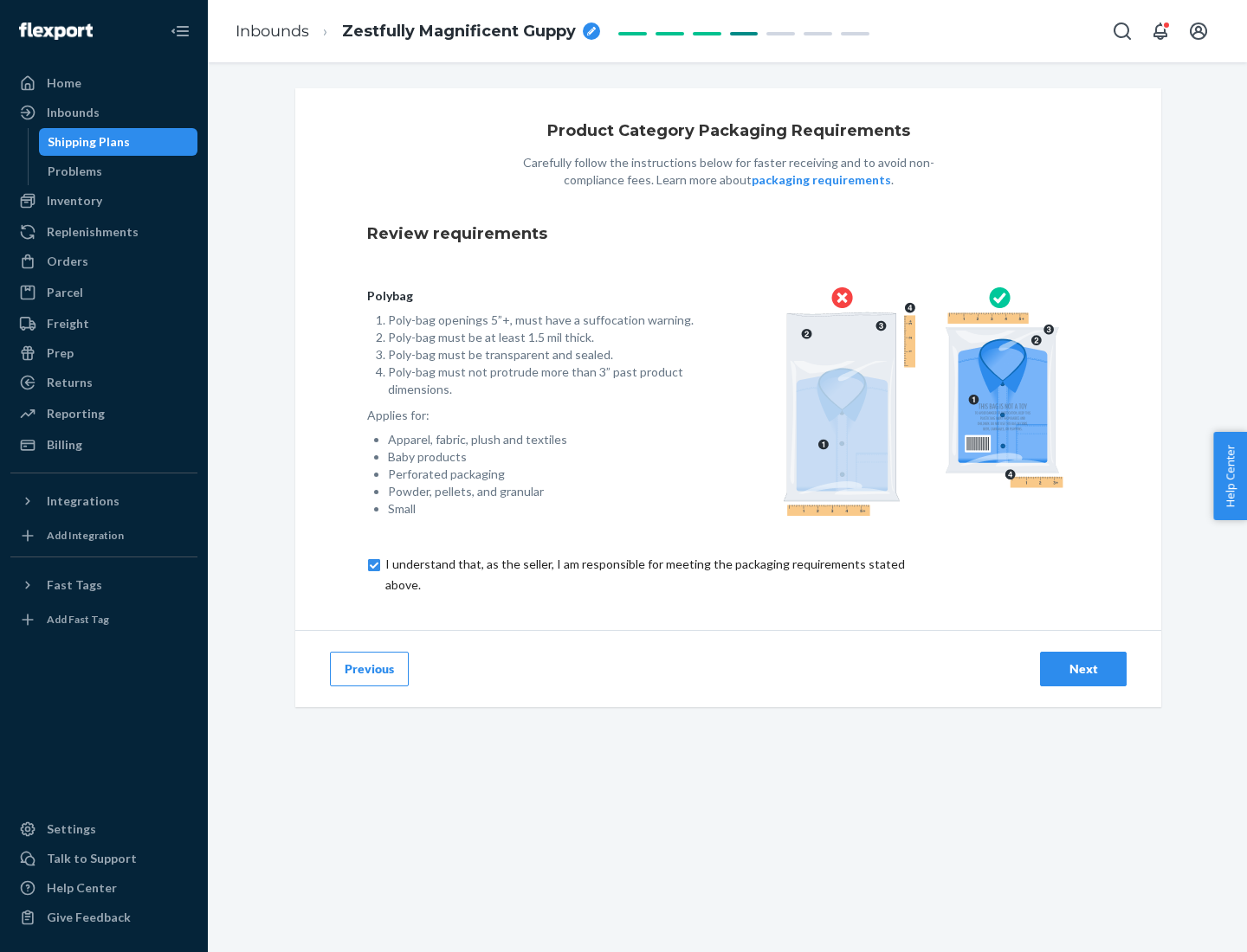
click at [1083, 668] on div "Next" at bounding box center [1082, 668] width 57 height 17
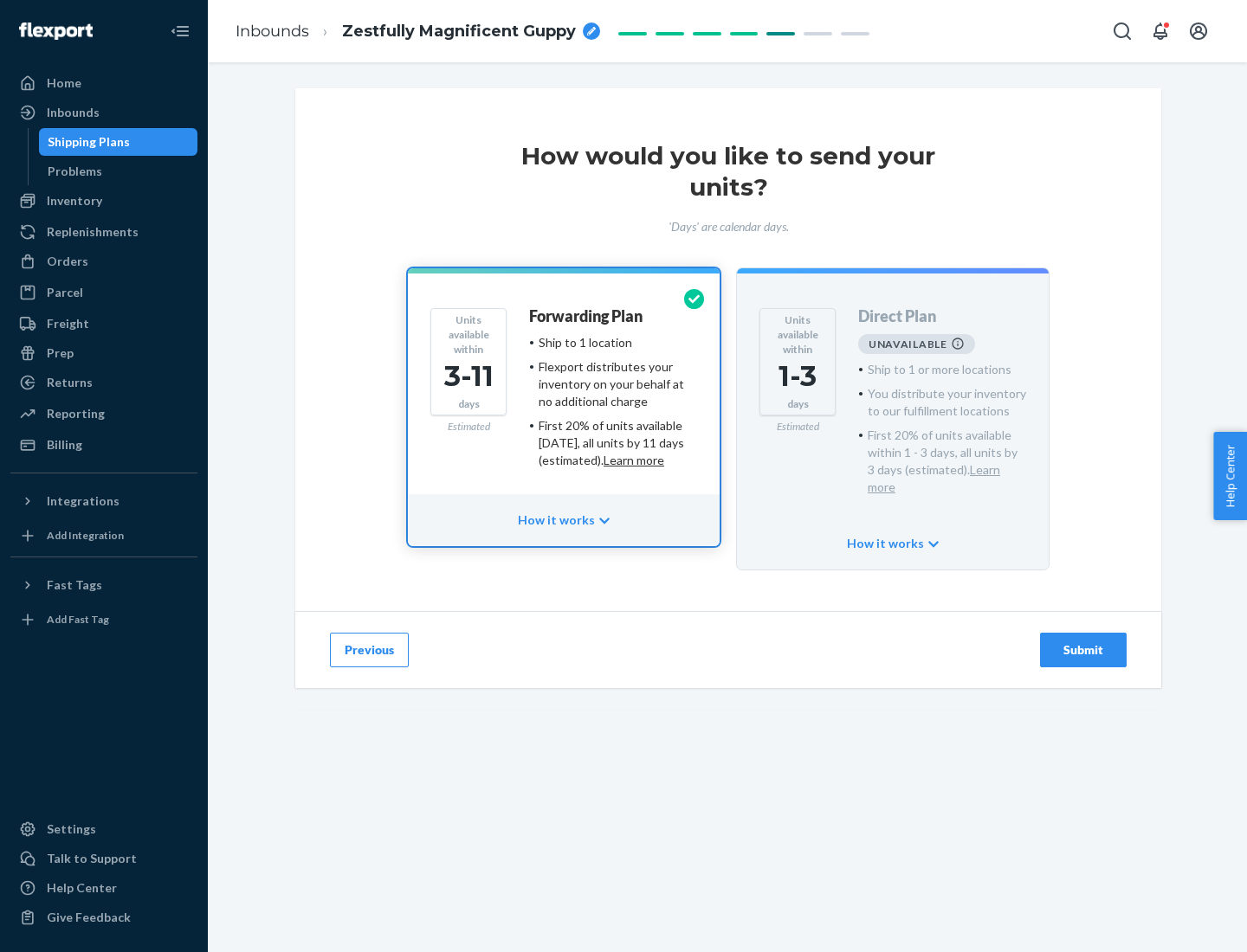
click at [587, 316] on h4 "Forwarding Plan" at bounding box center [586, 316] width 114 height 17
click at [1083, 641] on div "Submit" at bounding box center [1082, 649] width 57 height 17
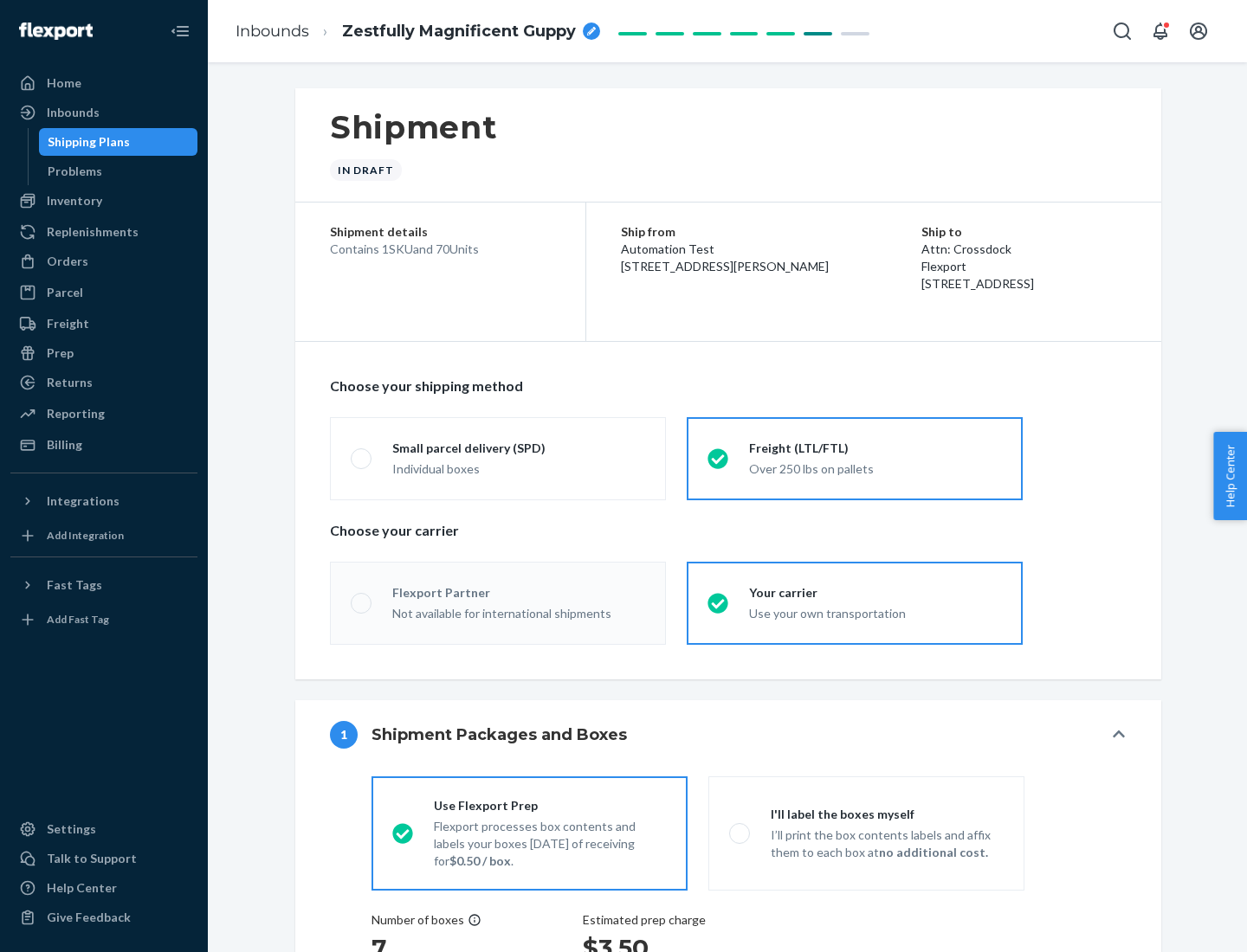
radio input "true"
radio input "false"
radio input "true"
radio input "false"
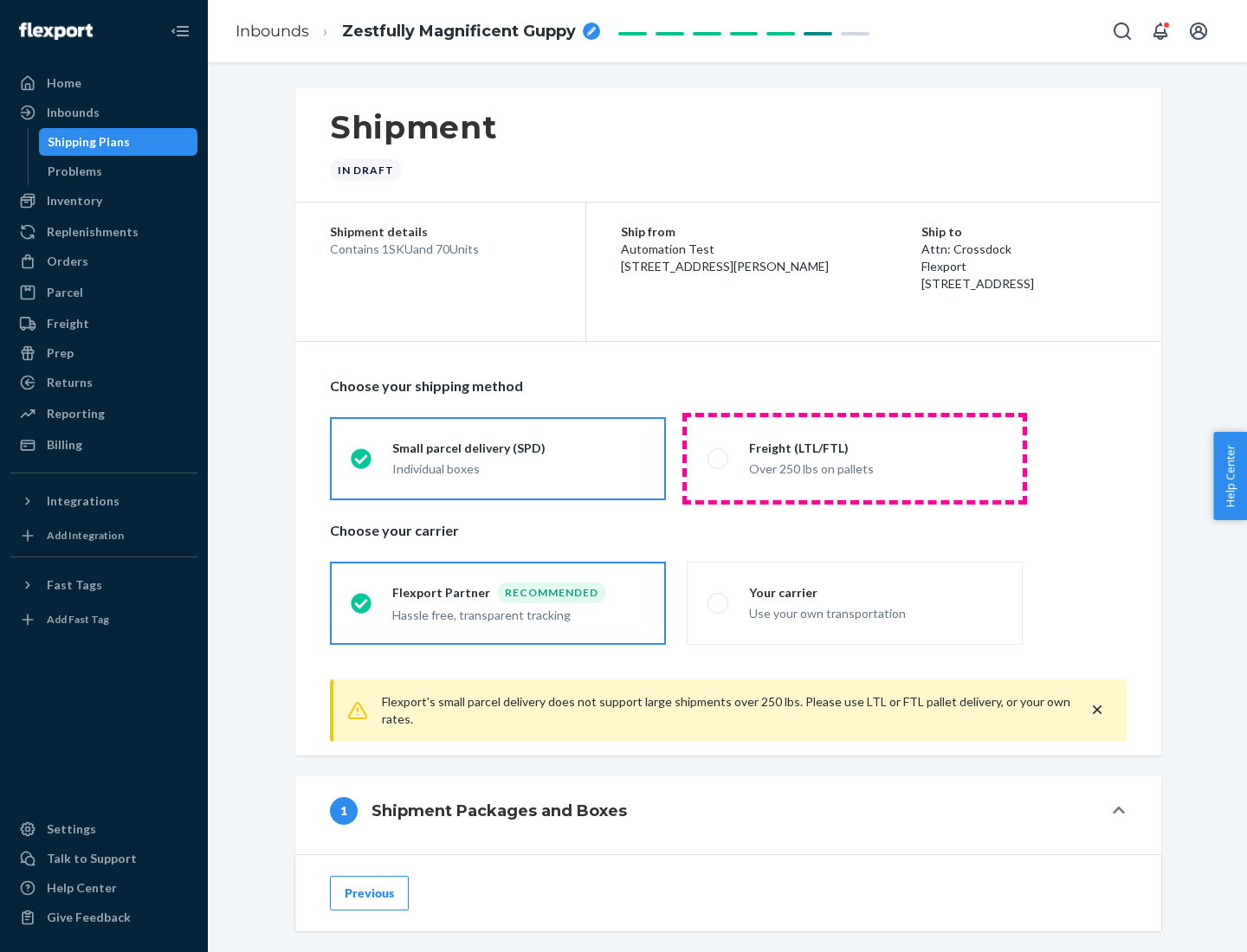
click at [854, 458] on div "Over 250 lbs on pallets" at bounding box center [874, 467] width 253 height 21
click at [718, 458] on input "Freight (LTL/FTL) Over 250 lbs on pallets" at bounding box center [712, 458] width 11 height 11
radio input "true"
radio input "false"
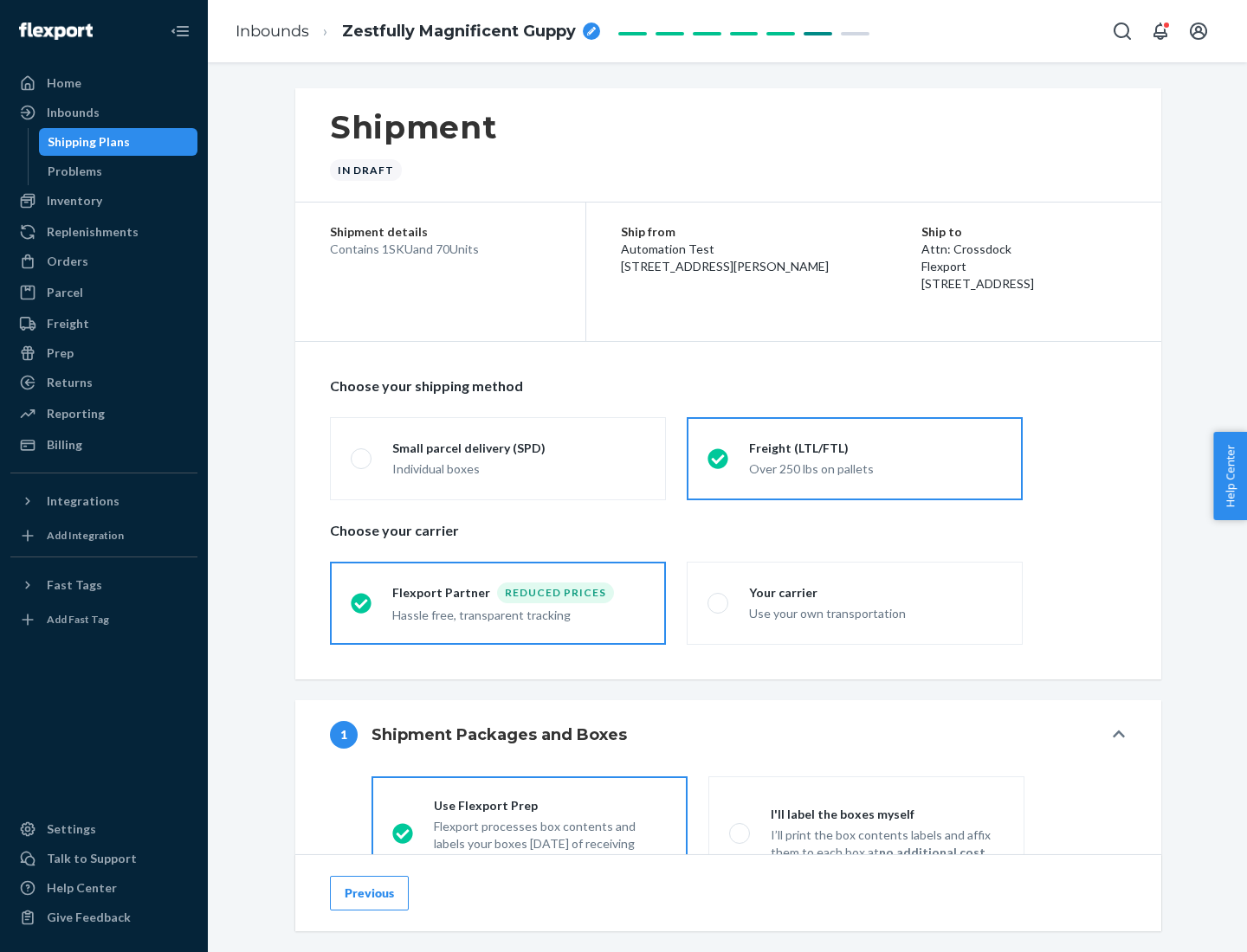
scroll to position [96, 0]
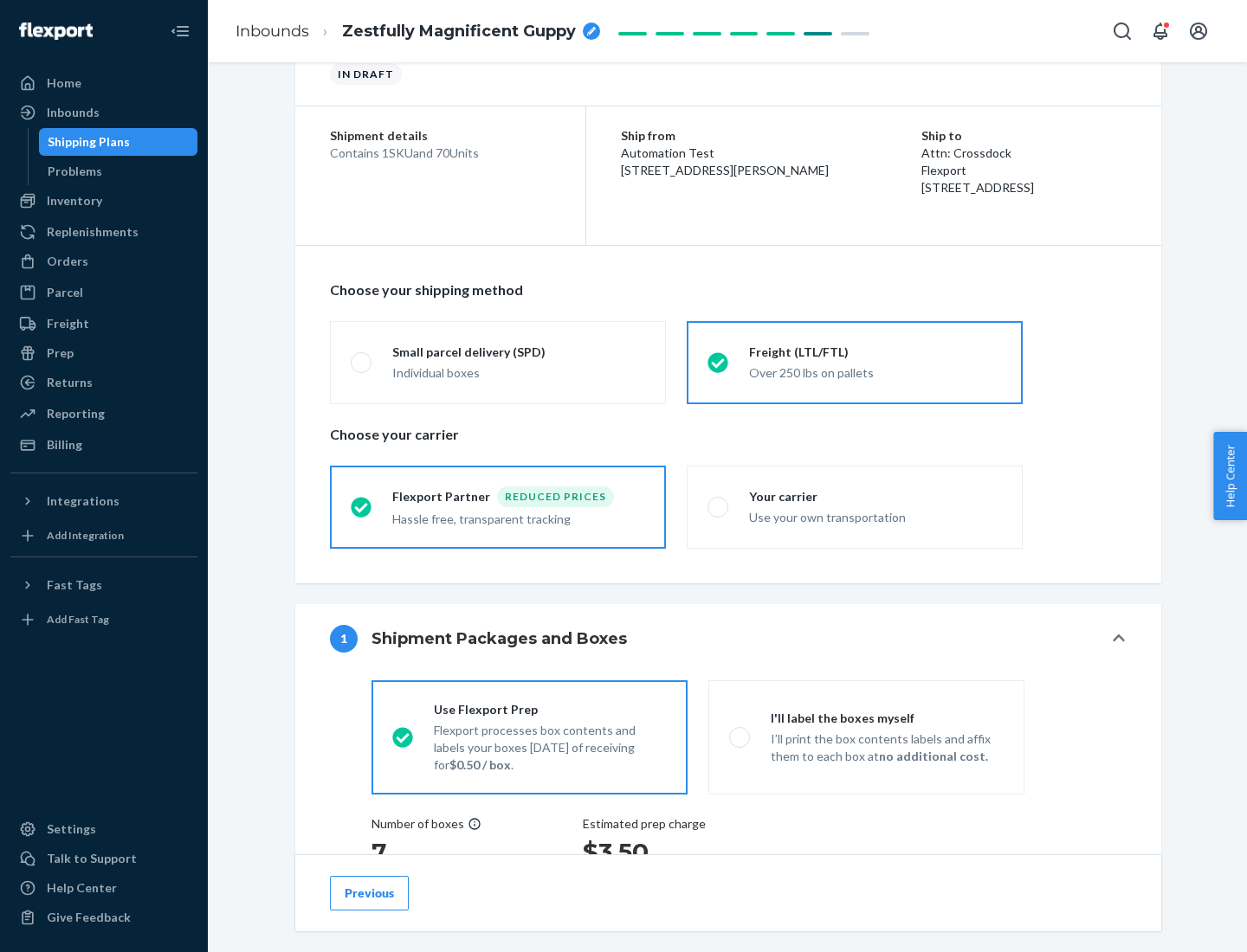
click at [498, 507] on div "Hassle free, transparent tracking" at bounding box center [519, 517] width 253 height 21
click at [362, 506] on input "Flexport Partner Reduced prices Hassle free, transparent tracking" at bounding box center [356, 506] width 11 height 11
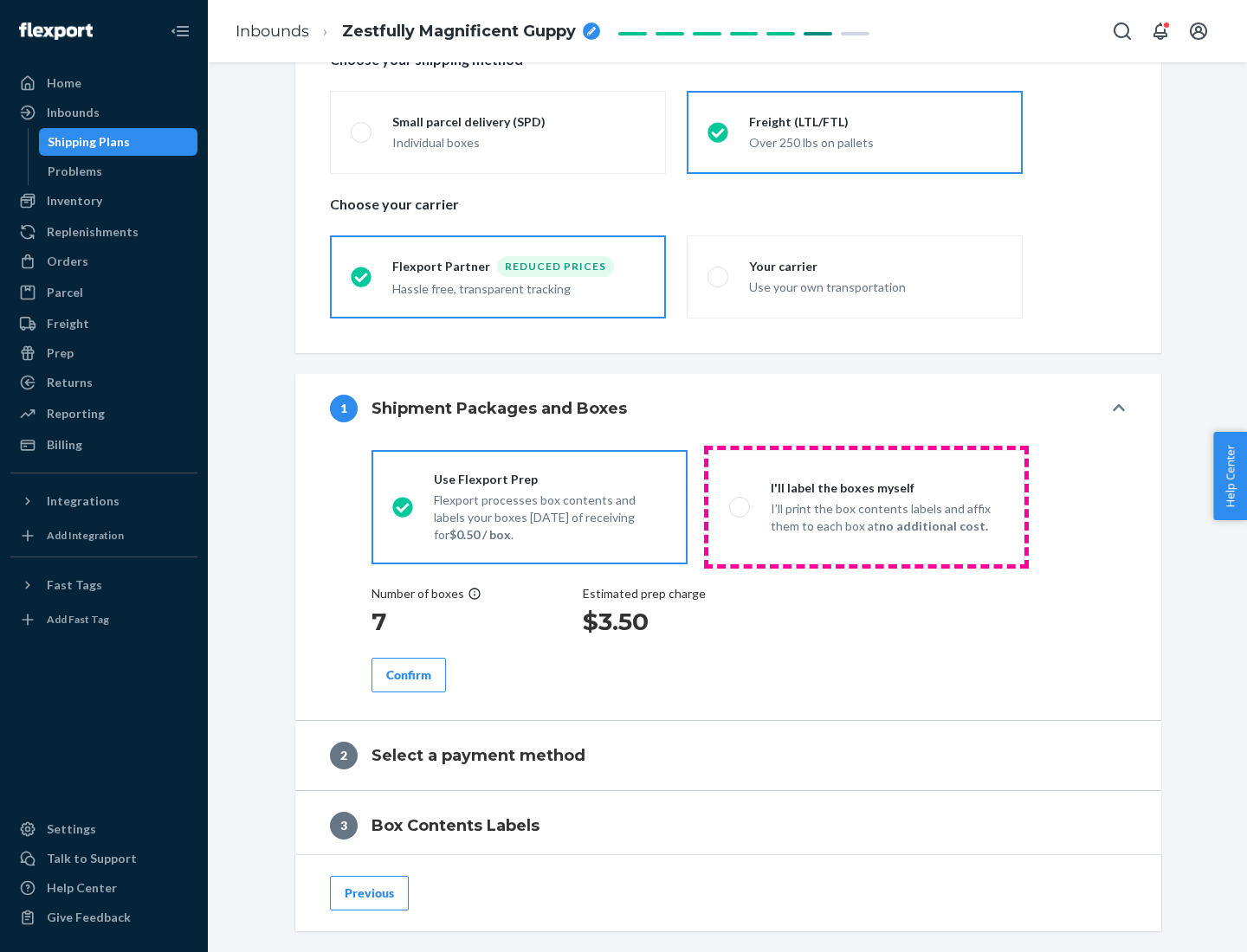
click at [865, 506] on p "I’ll print the box contents labels and affix them to each box at no additional …" at bounding box center [886, 517] width 233 height 35
click at [740, 506] on input "I'll label the boxes myself I’ll print the box contents labels and affix them t…" at bounding box center [734, 506] width 11 height 11
radio input "true"
radio input "false"
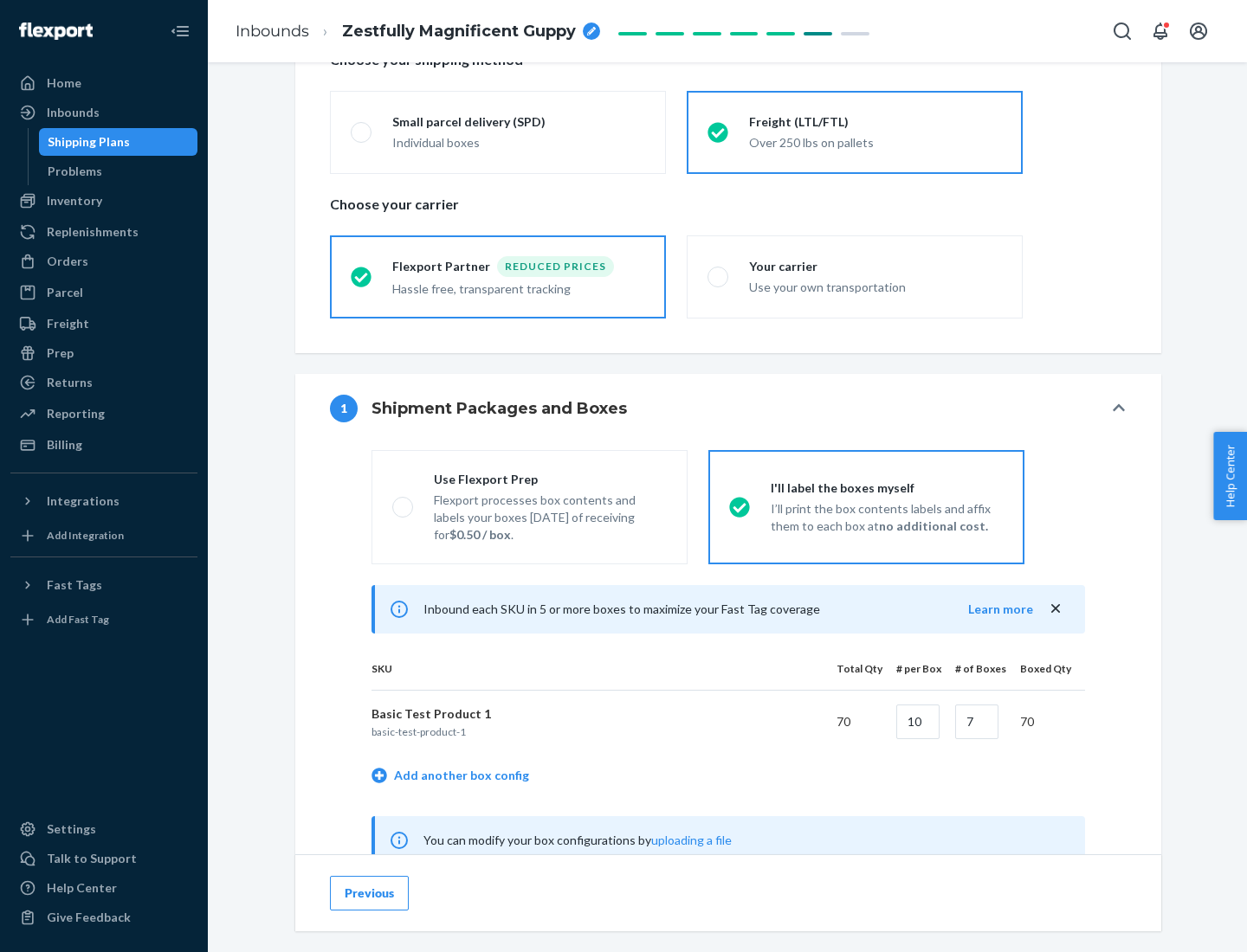
scroll to position [541, 0]
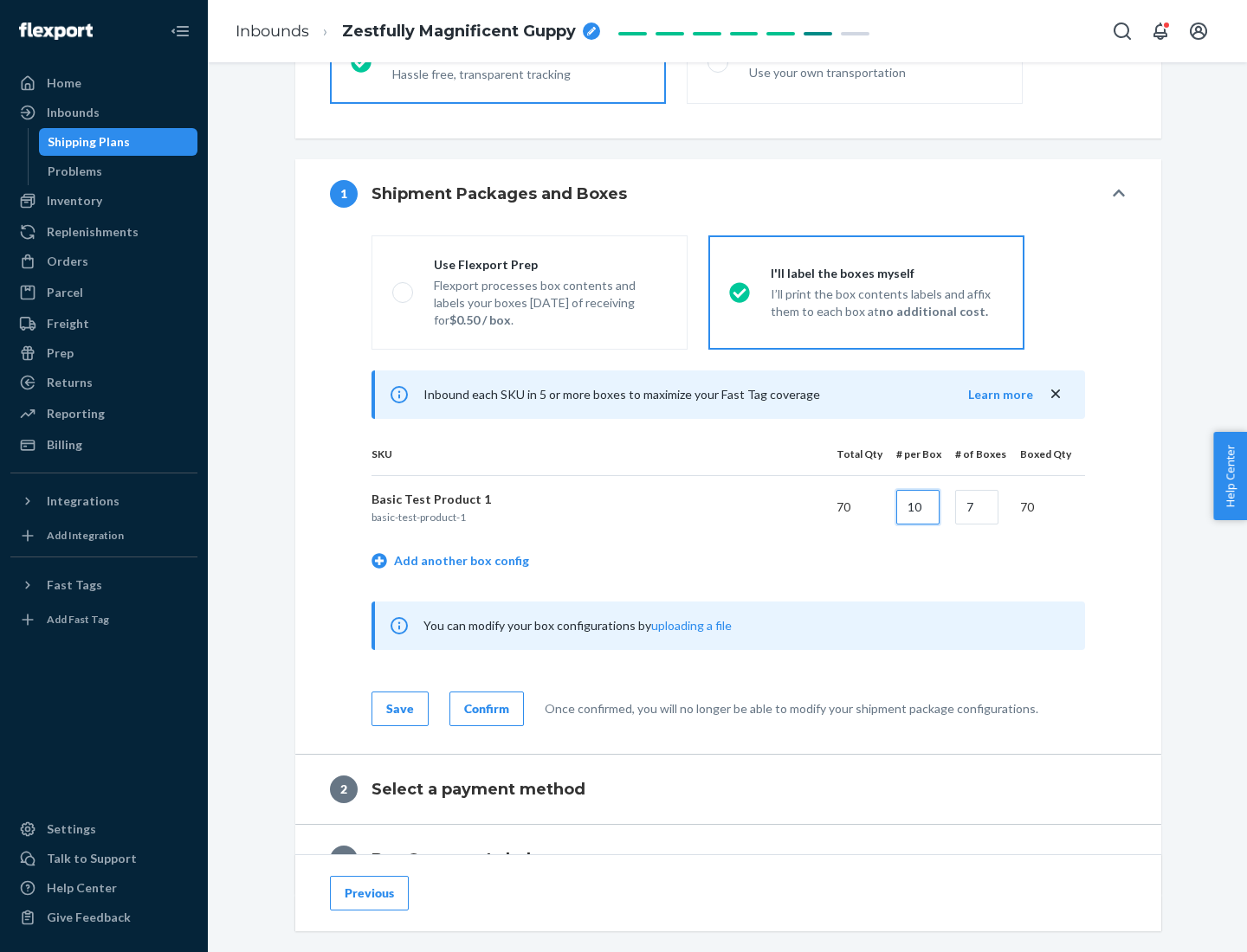
type input "10"
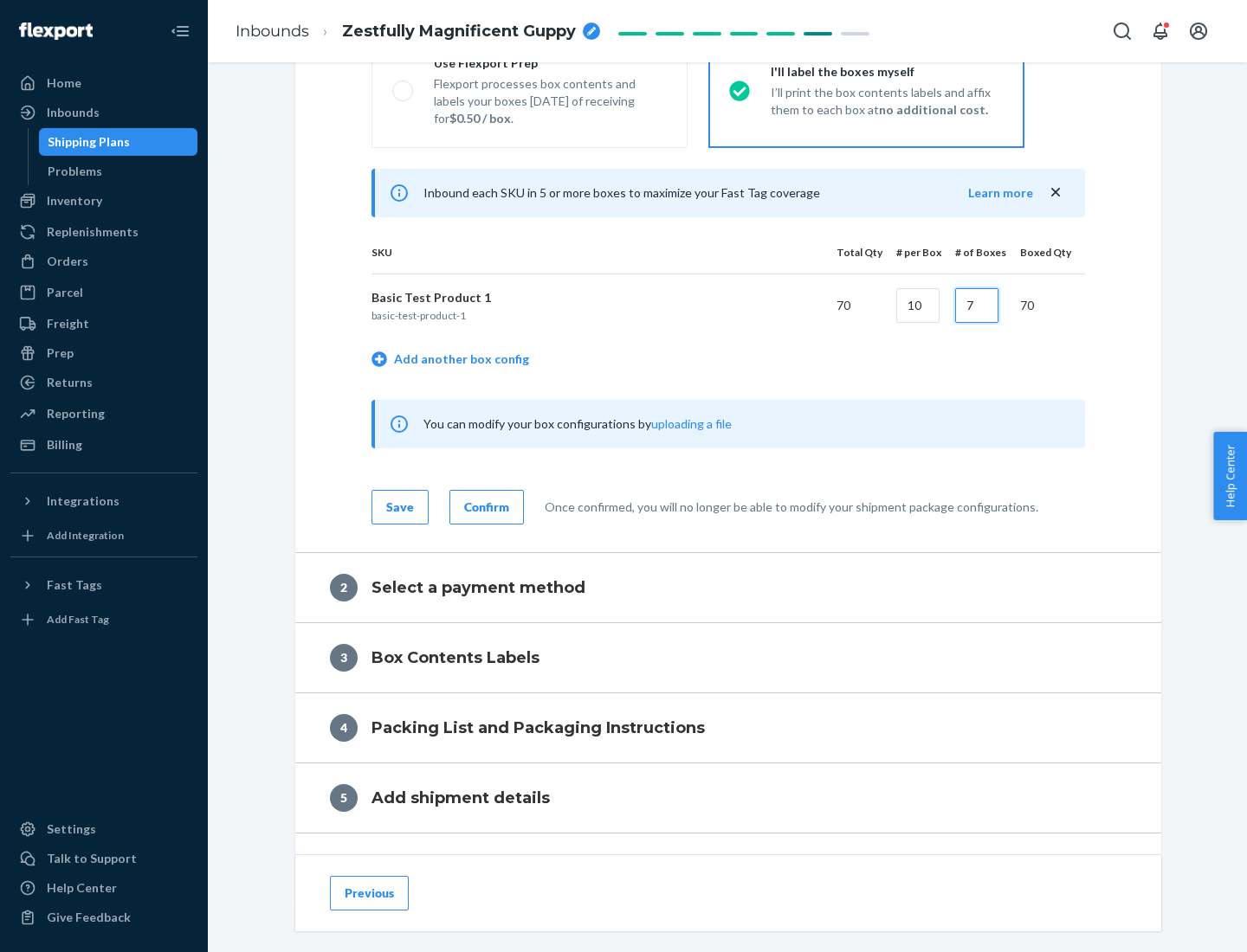
type input "7"
click at [484, 506] on div "Confirm" at bounding box center [486, 506] width 45 height 17
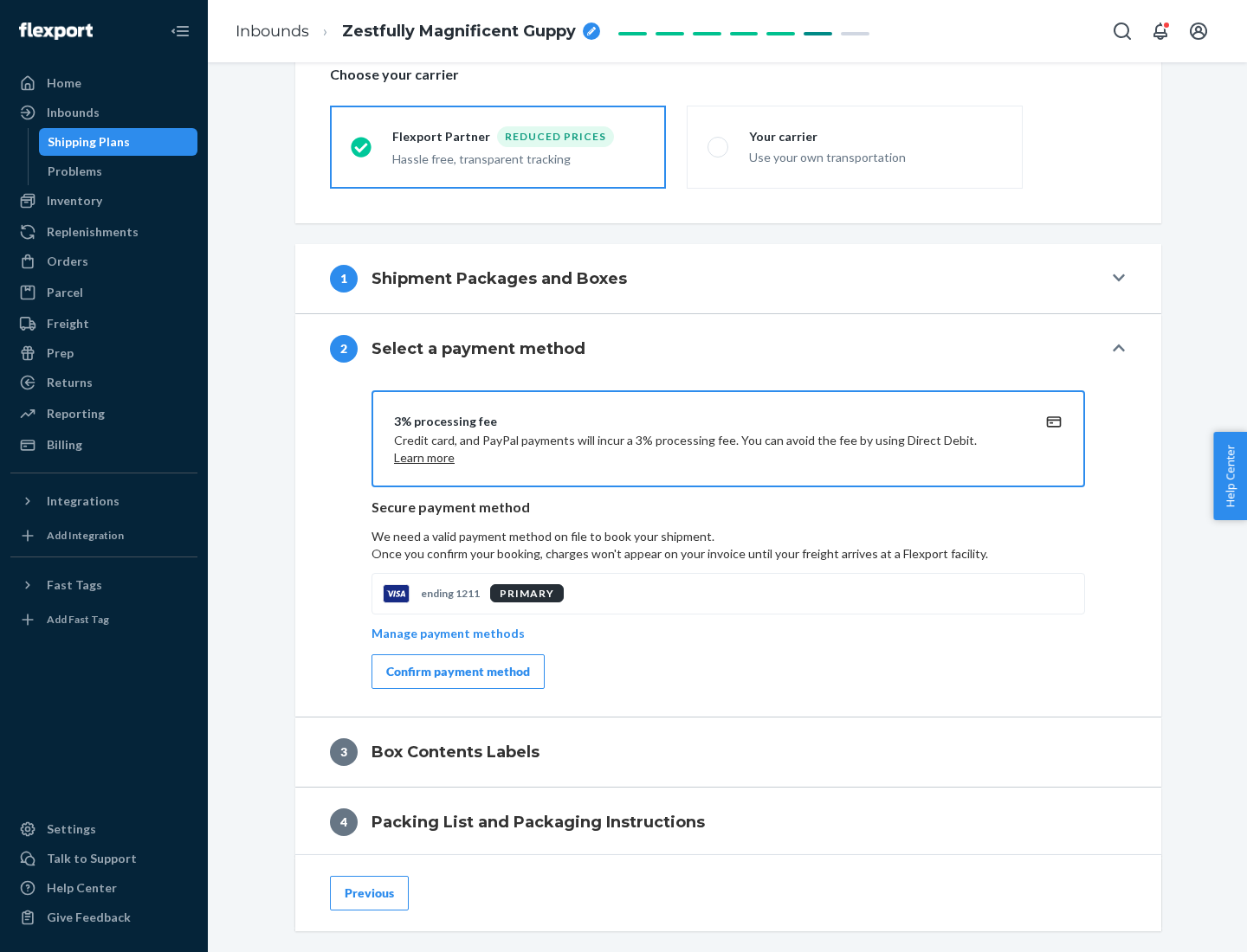
scroll to position [620, 0]
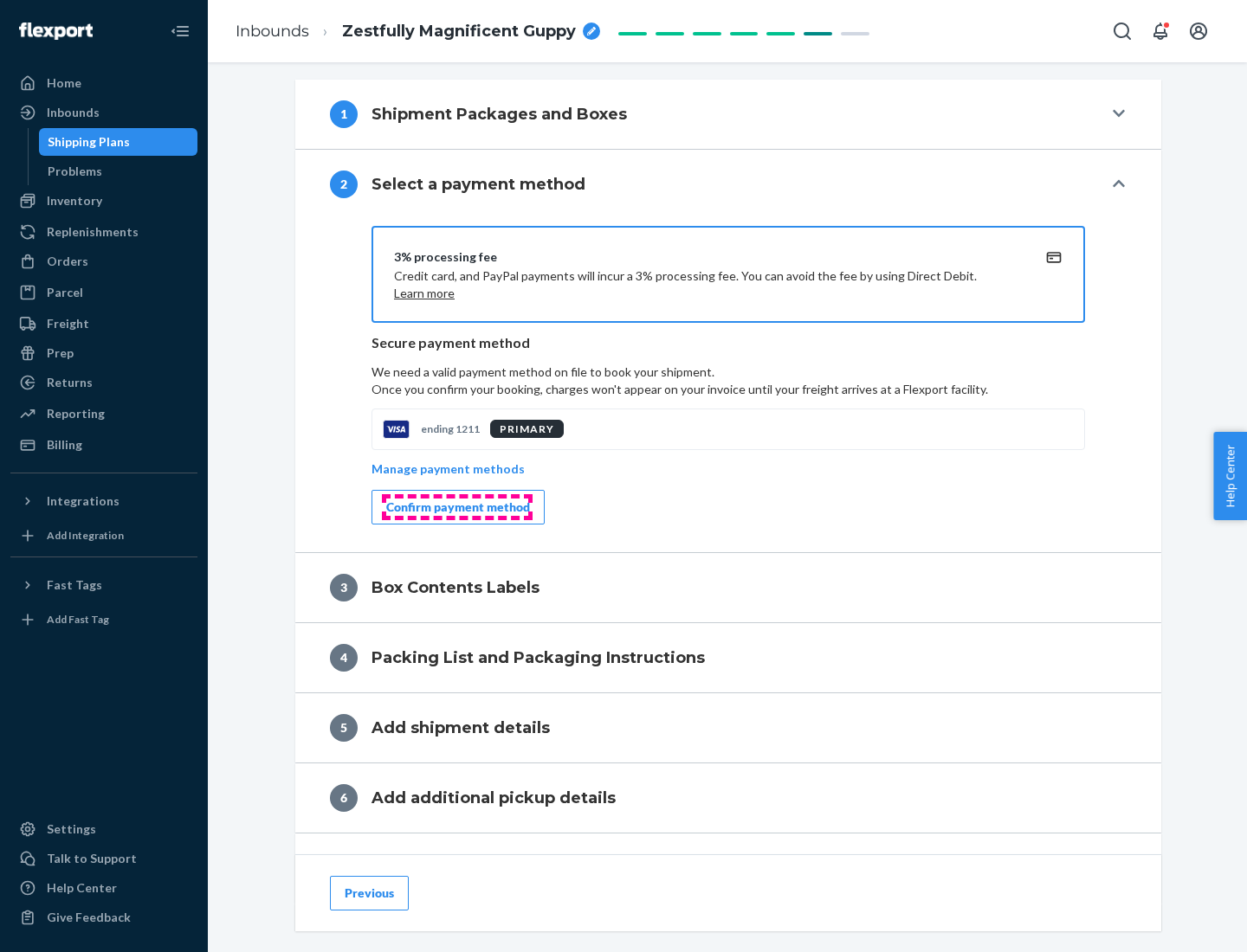
click at [457, 507] on div "Confirm payment method" at bounding box center [458, 506] width 144 height 17
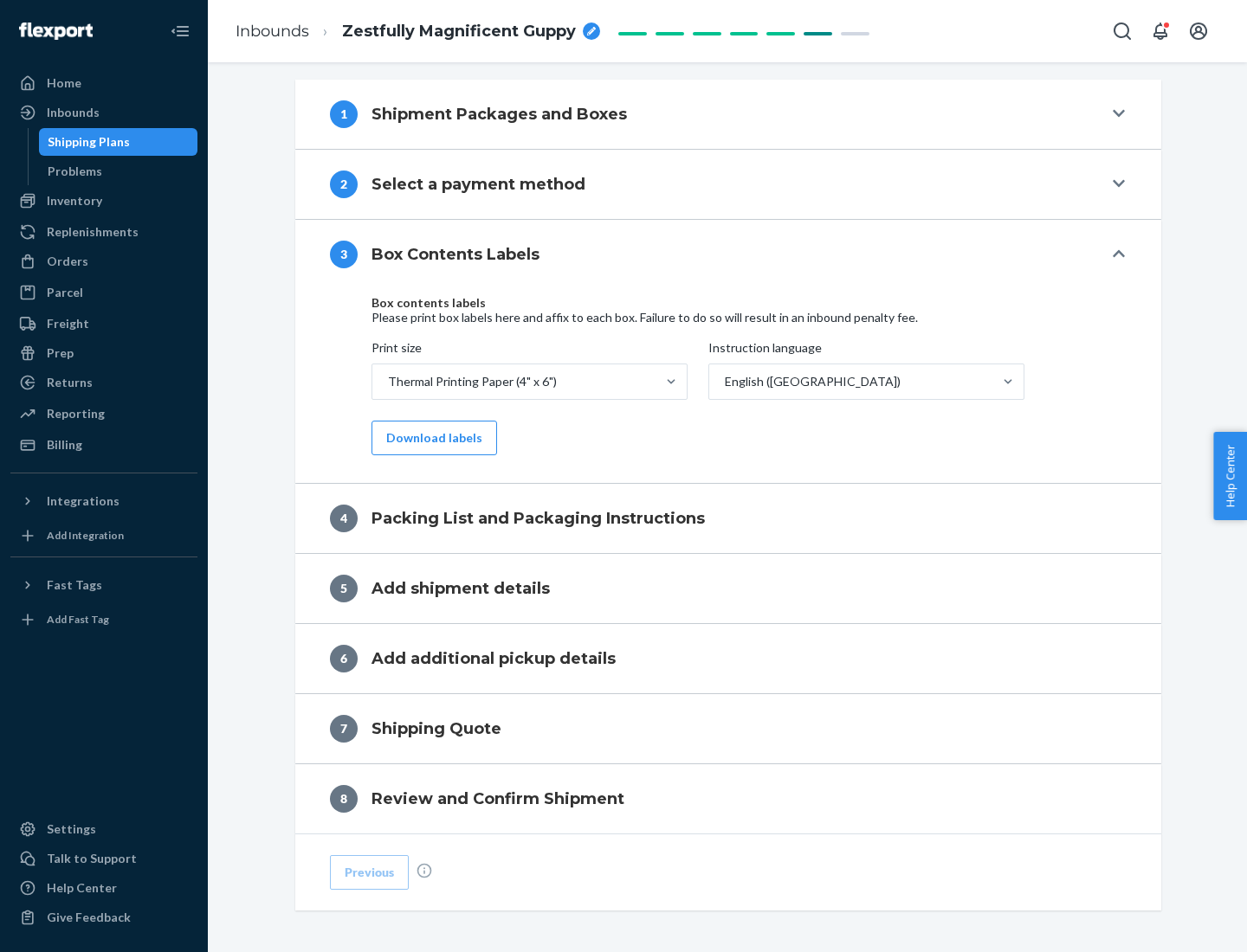
scroll to position [551, 0]
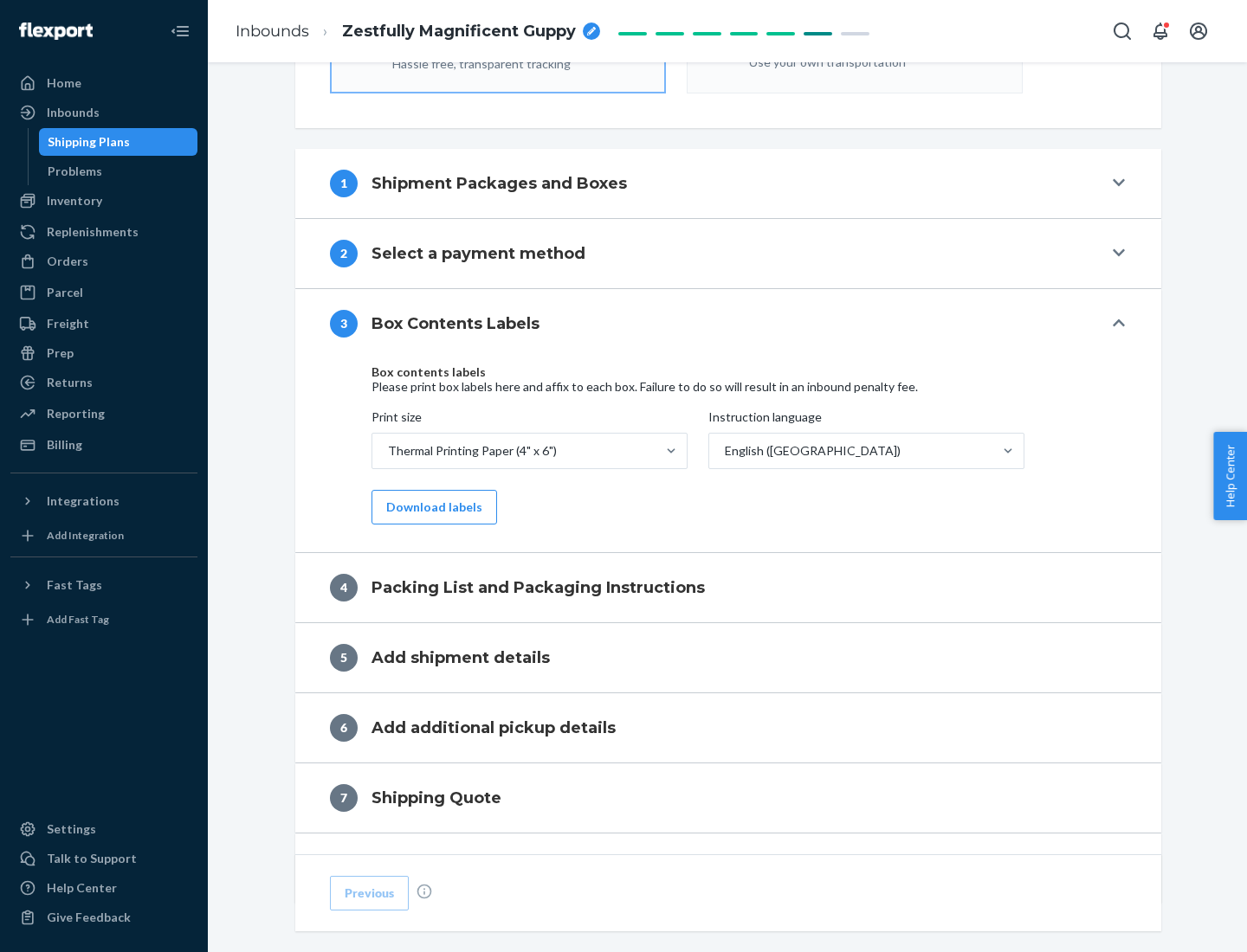
click at [431, 507] on button "Download labels" at bounding box center [435, 506] width 126 height 35
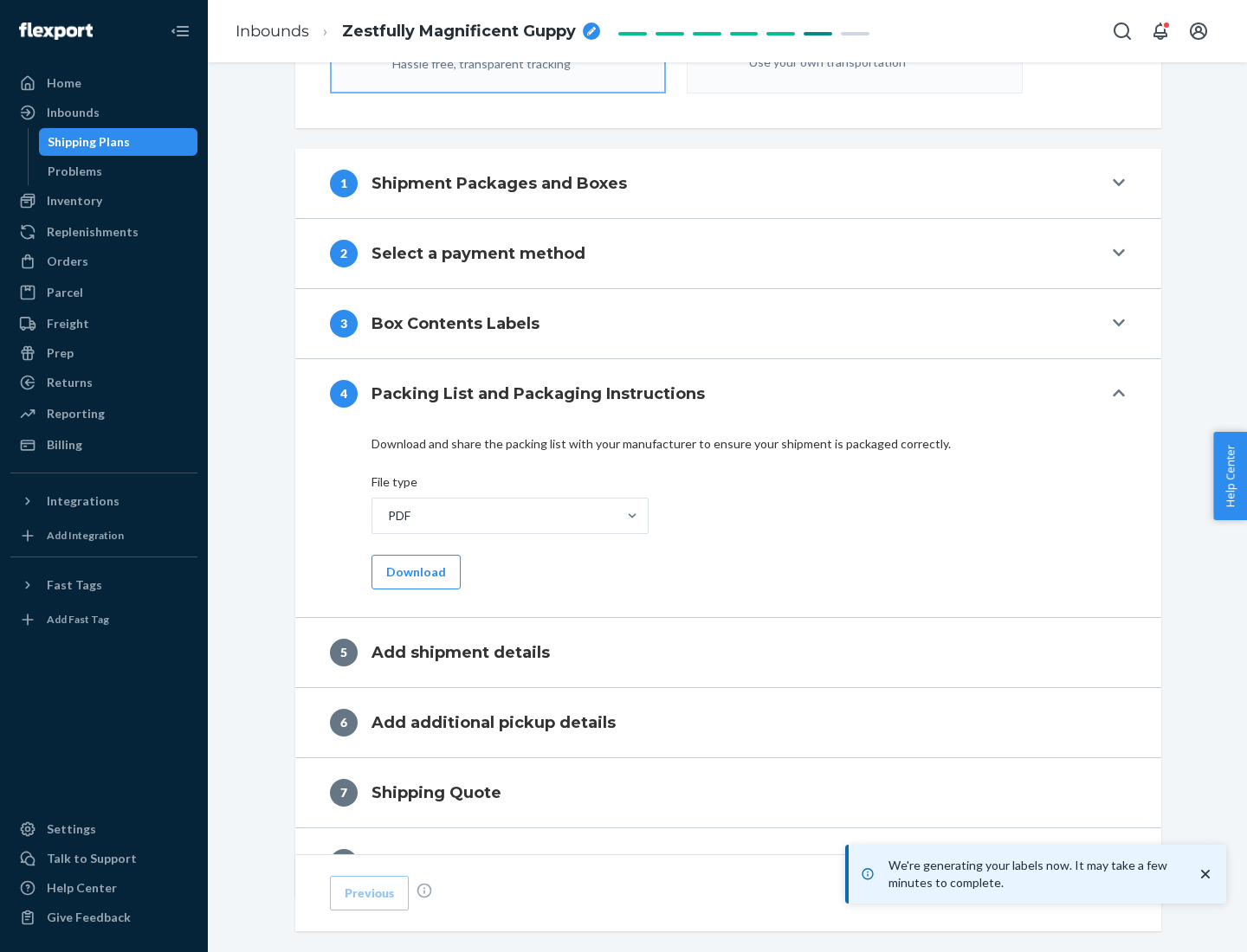
scroll to position [616, 0]
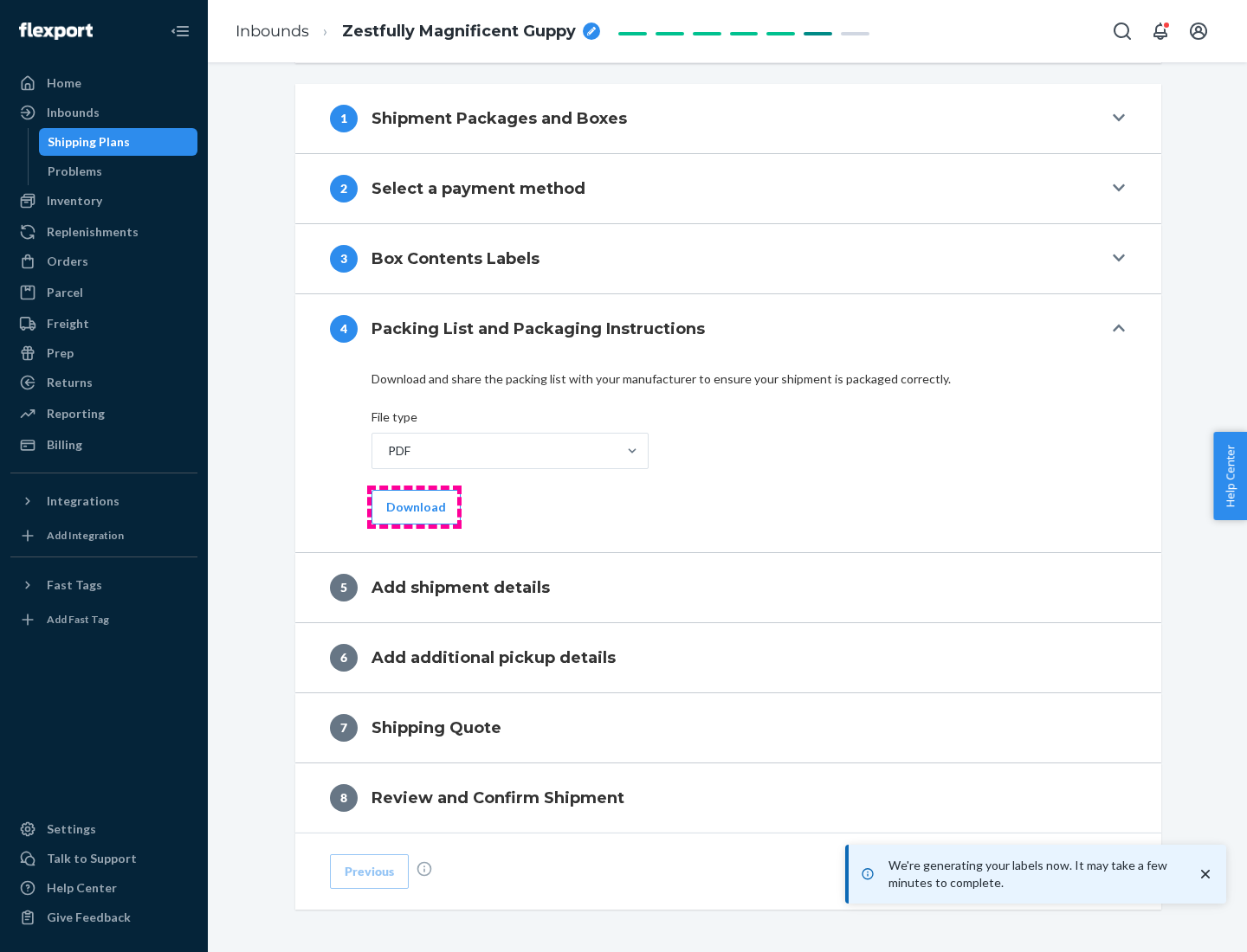
click at [414, 506] on button "Download" at bounding box center [416, 506] width 89 height 35
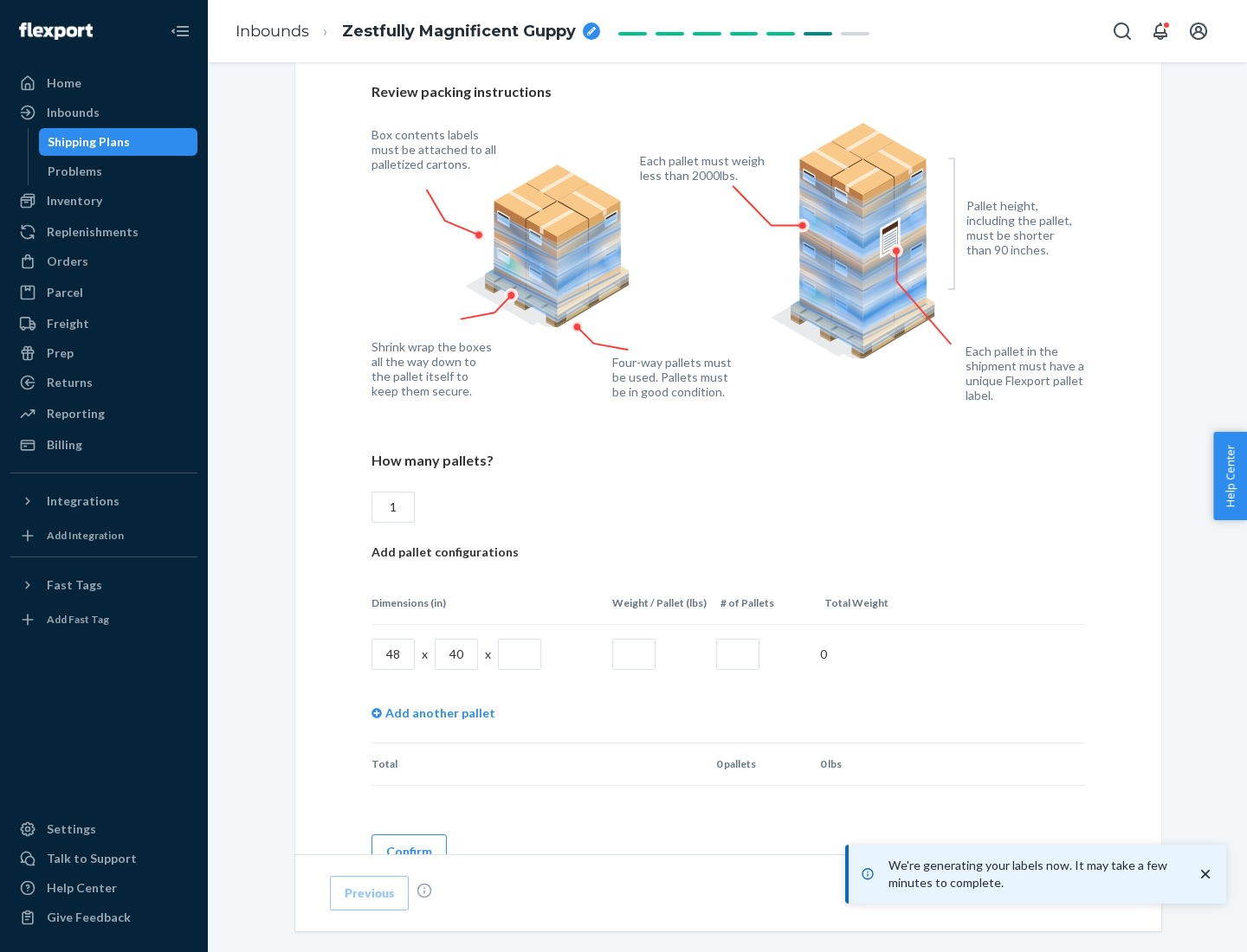
scroll to position [1258, 0]
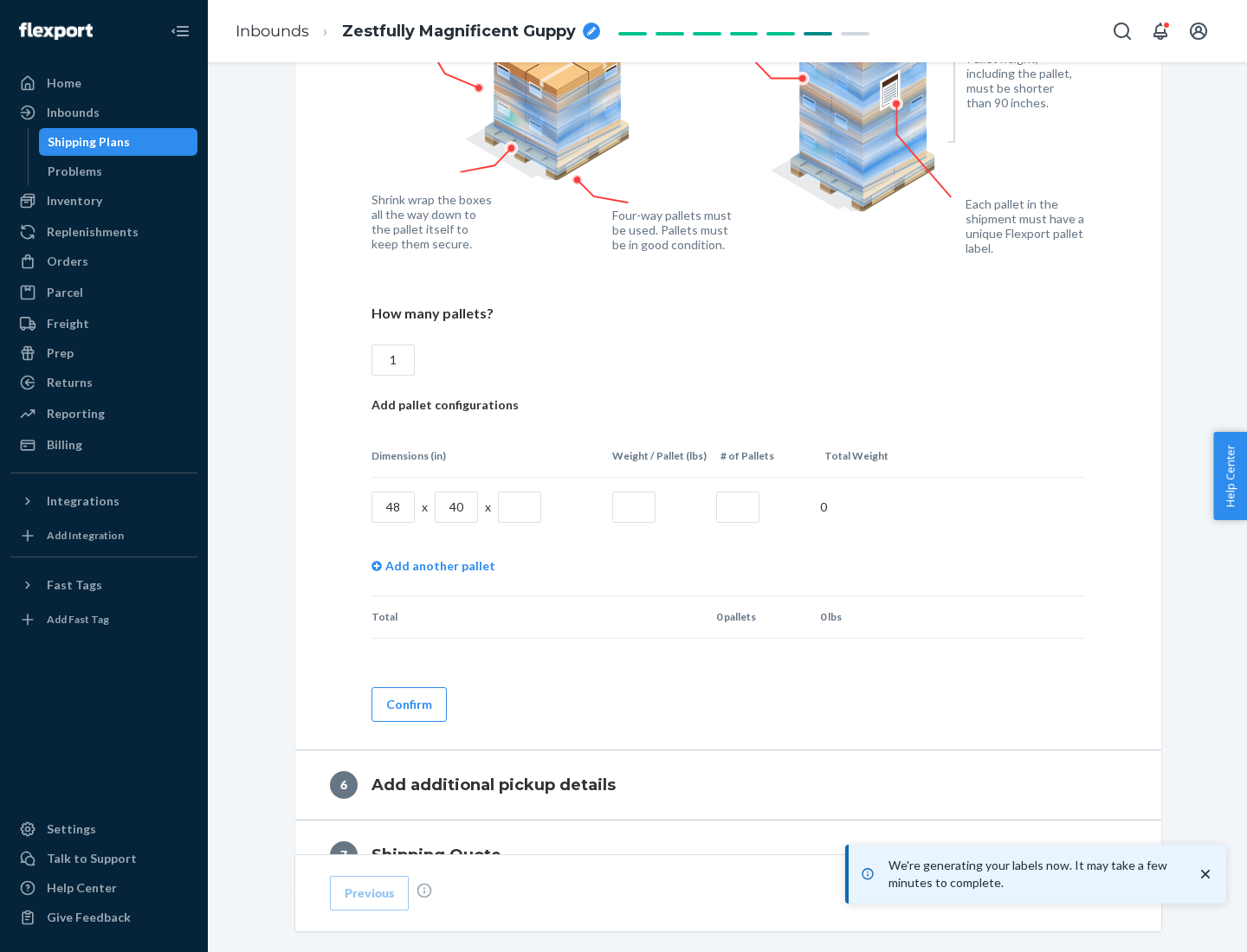
type input "1"
type input "40"
type input "200"
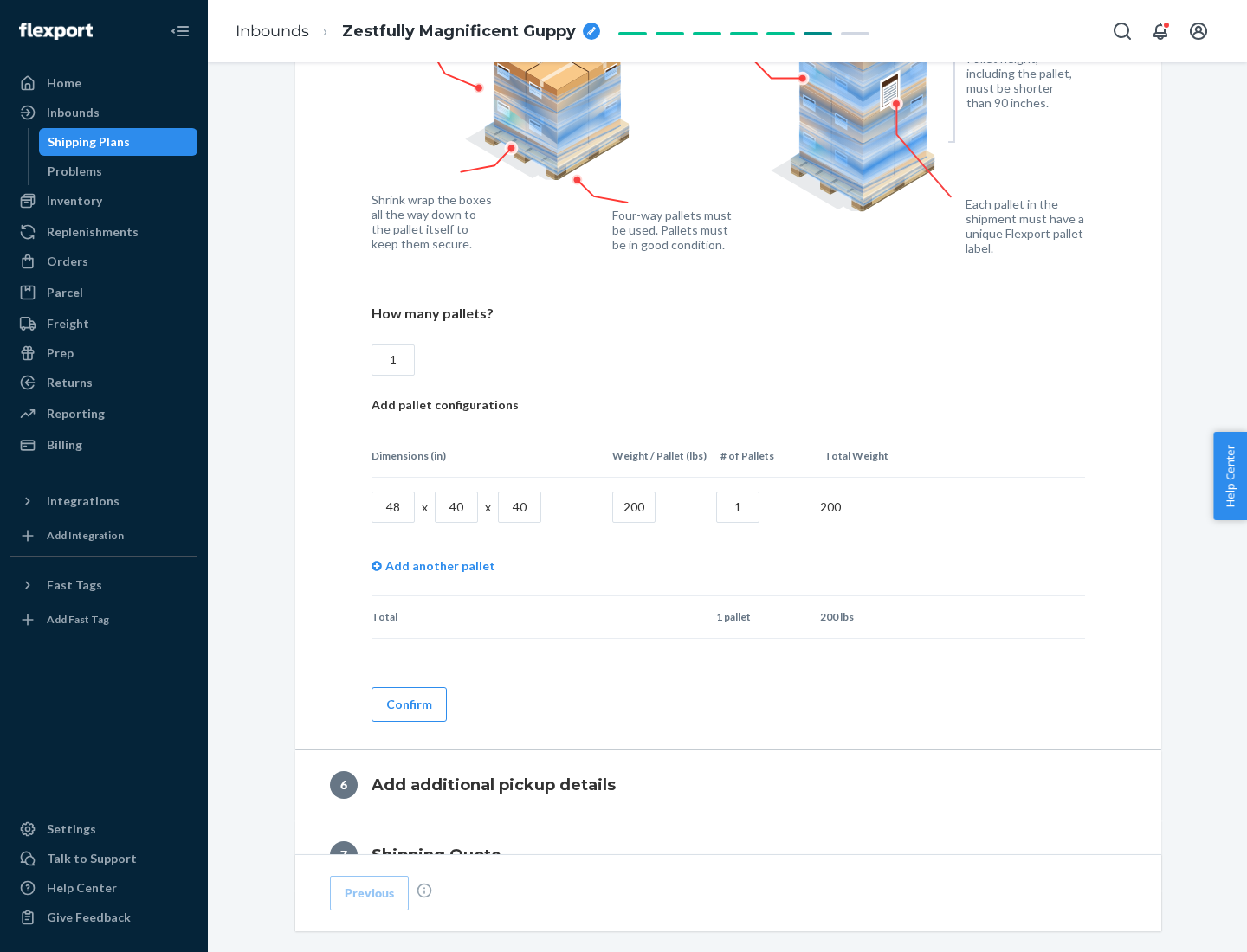
scroll to position [1454, 0]
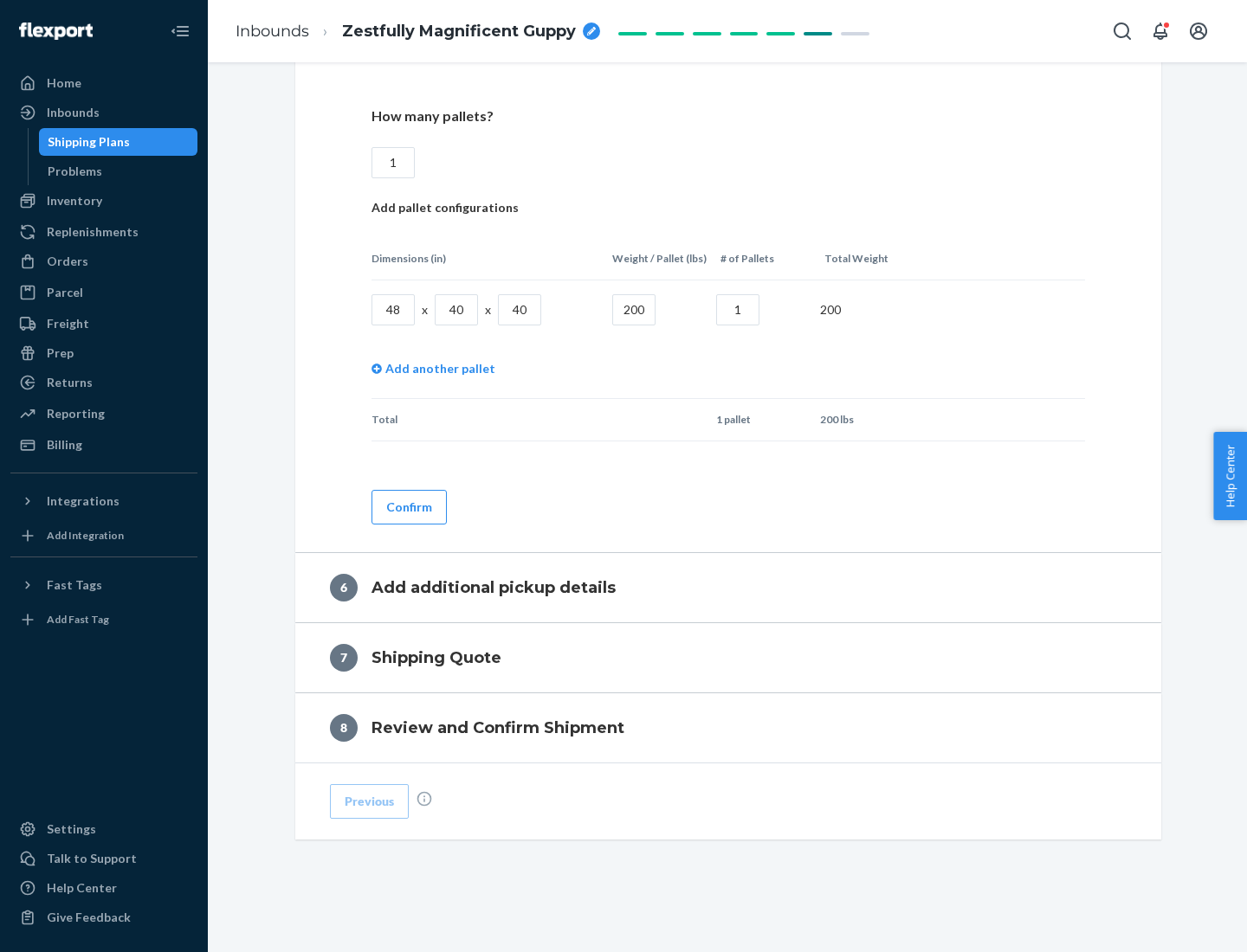
type input "1"
click at [408, 506] on button "Confirm" at bounding box center [409, 506] width 75 height 35
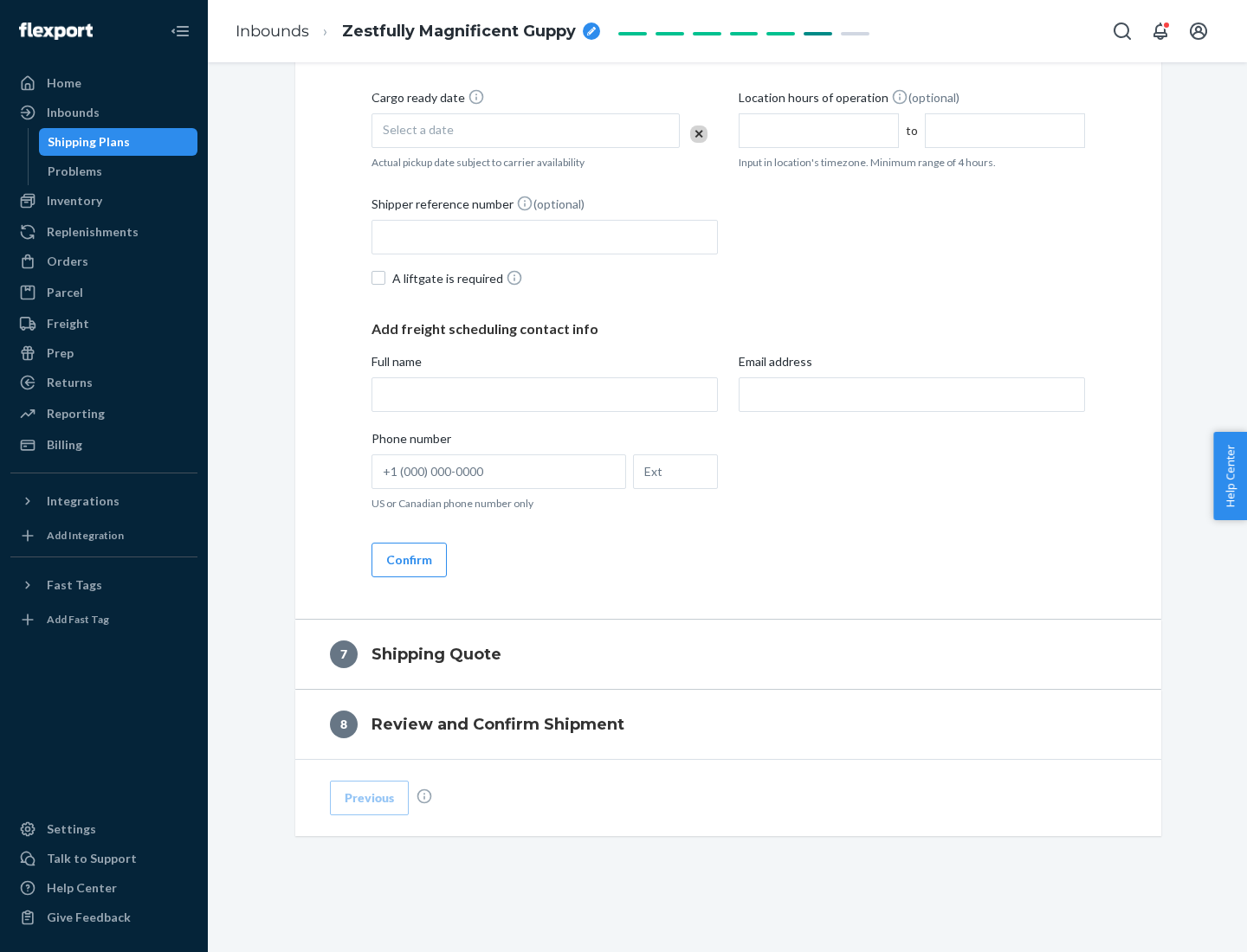
scroll to position [662, 0]
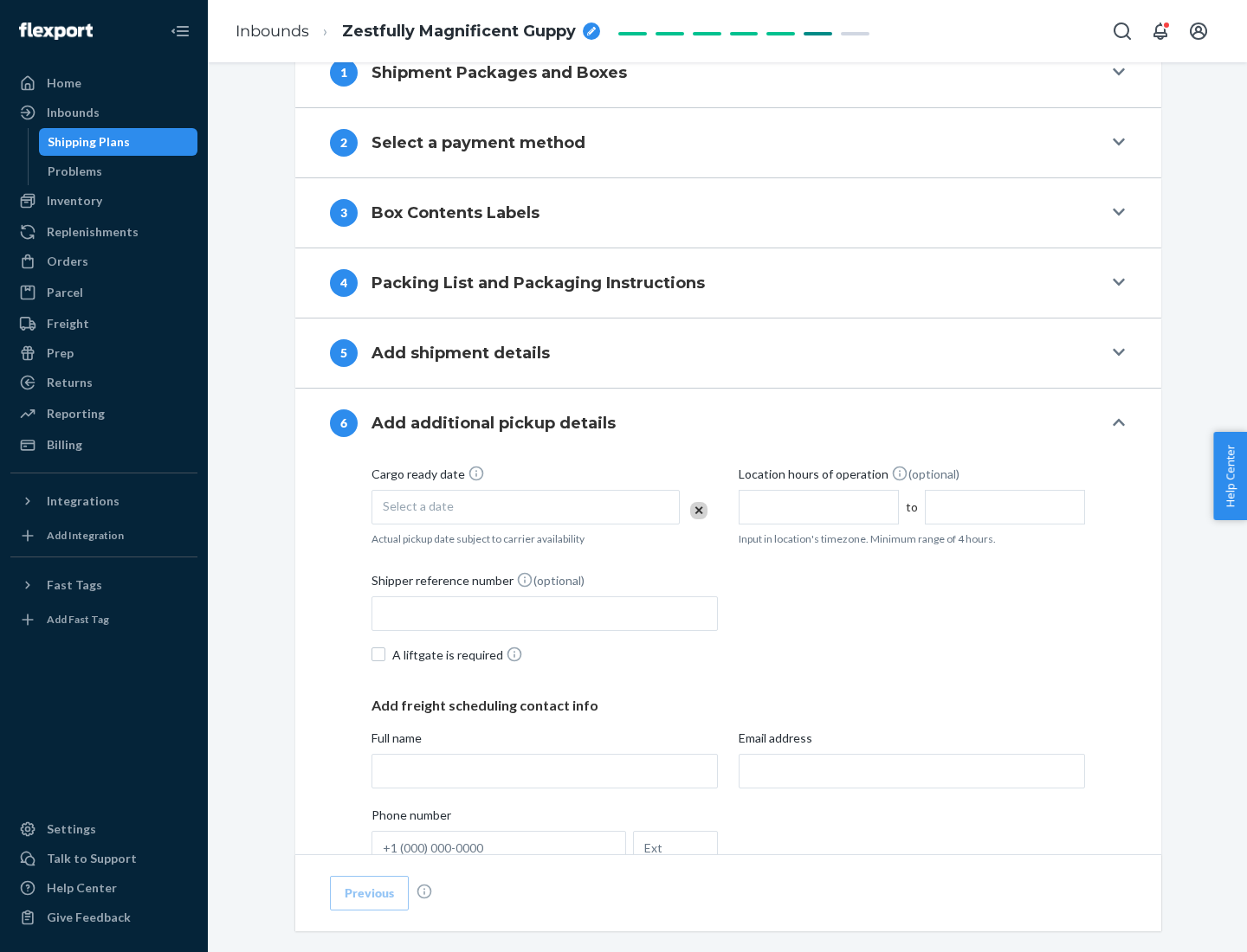
click at [526, 506] on div "Select a date" at bounding box center [526, 506] width 308 height 35
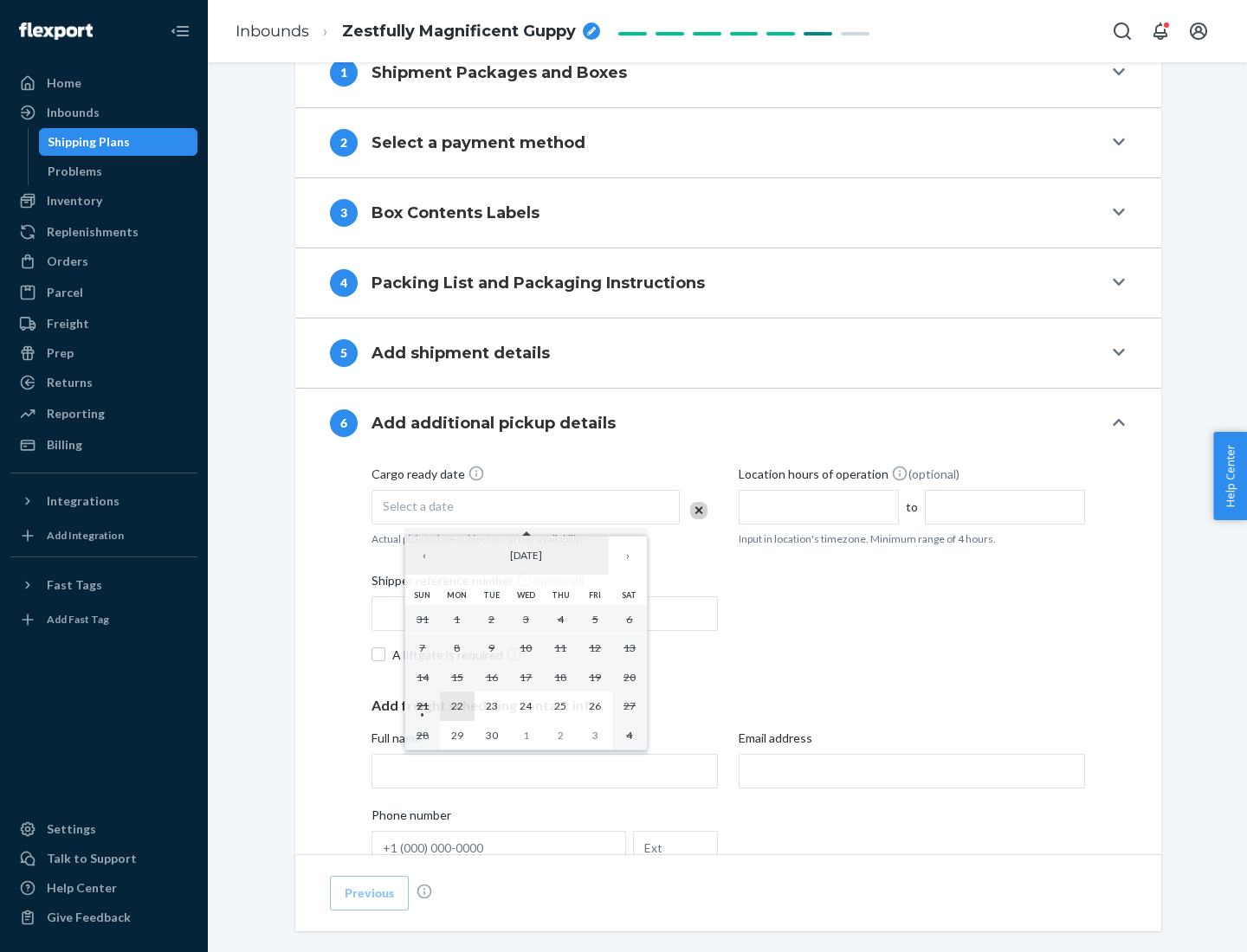
click at [457, 705] on abbr "22" at bounding box center [457, 705] width 12 height 13
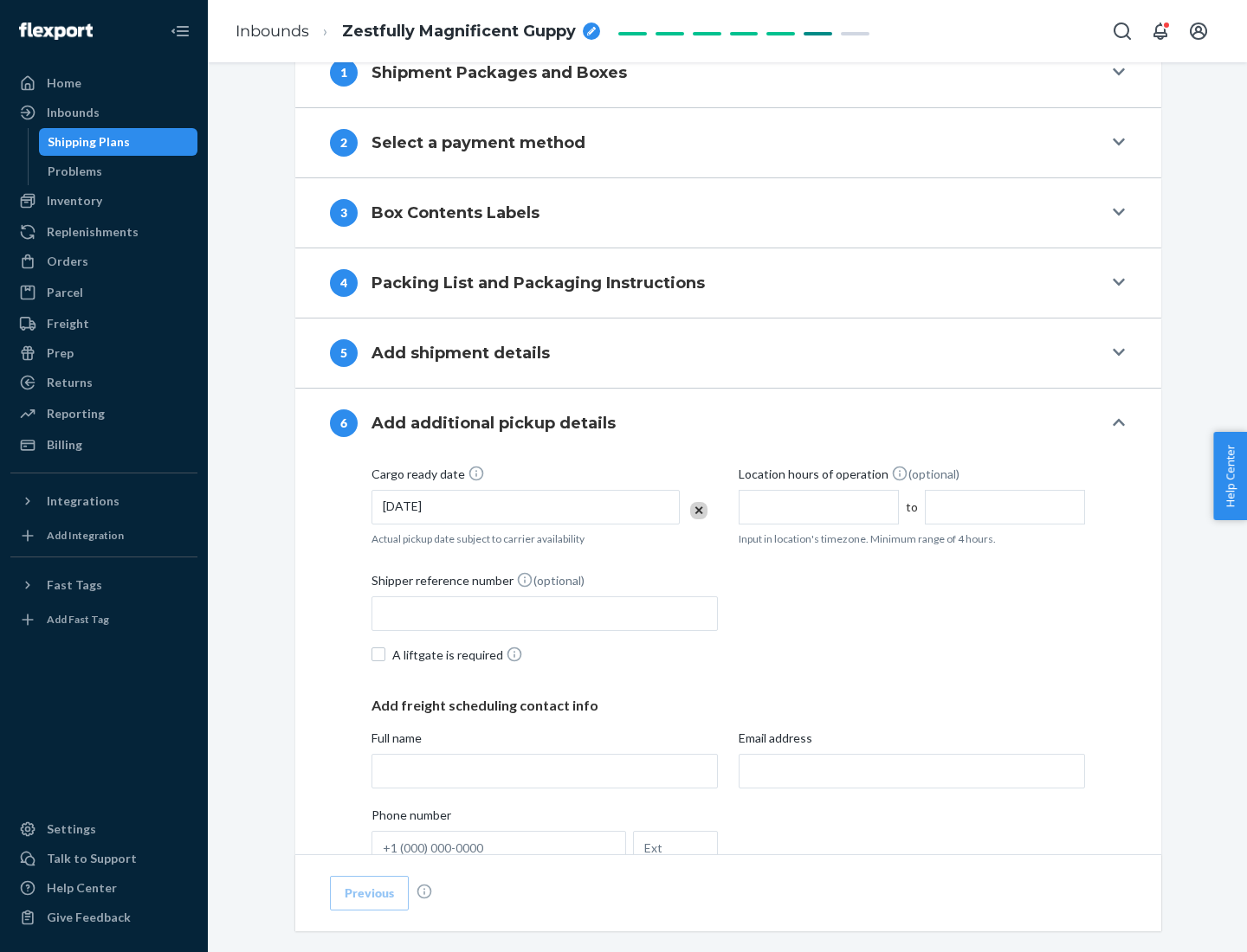
scroll to position [926, 0]
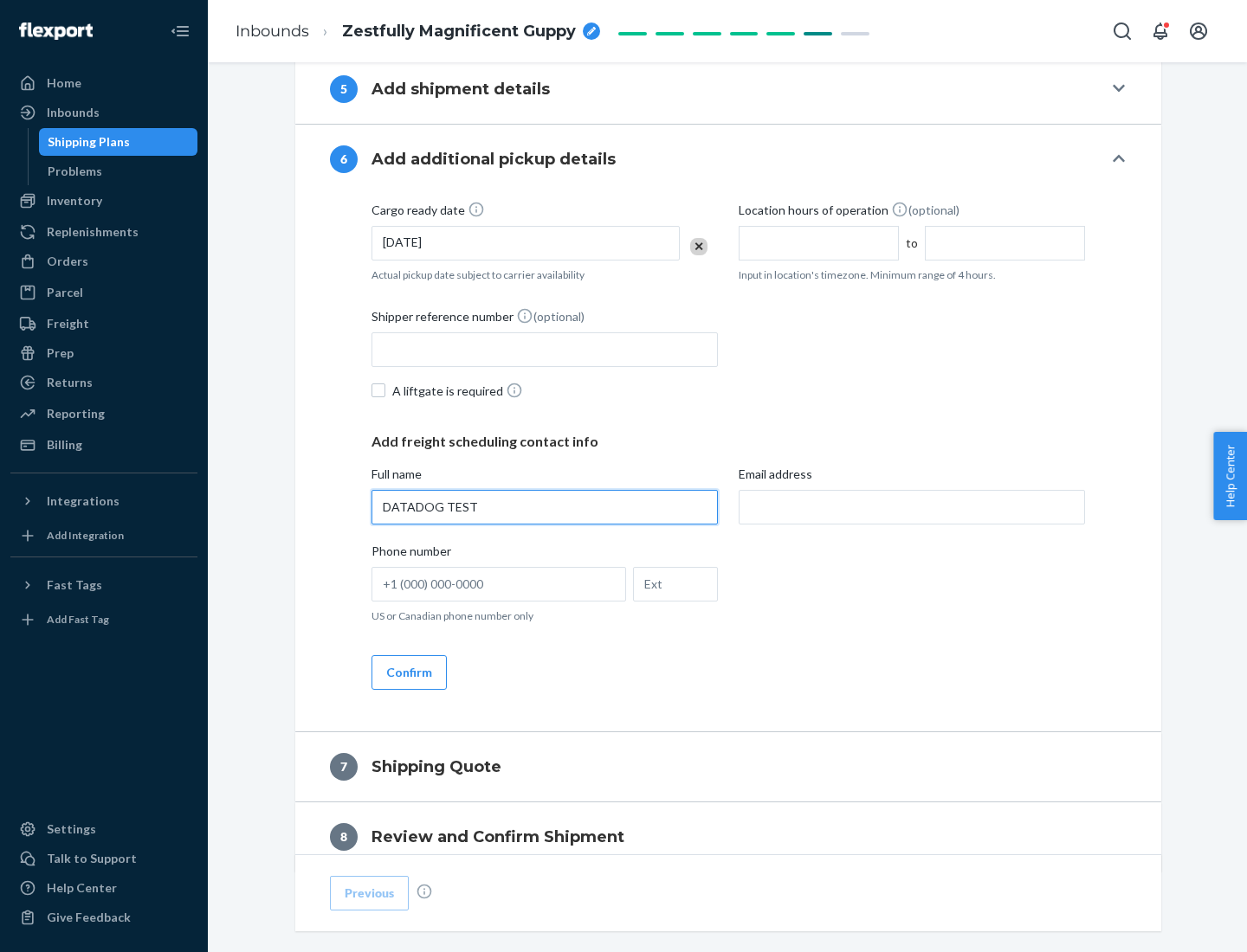
type input "DATADOG TEST"
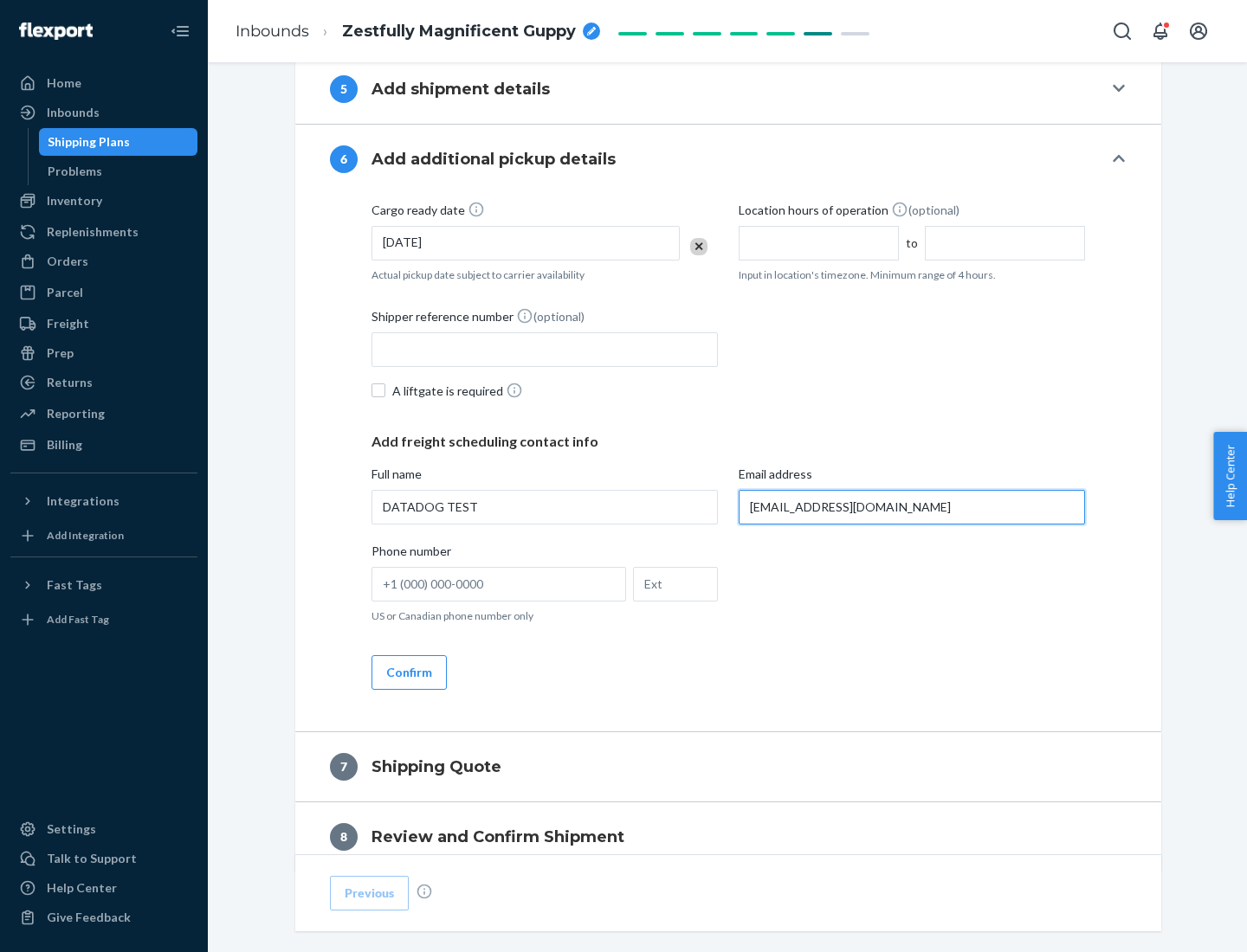
scroll to position [1003, 0]
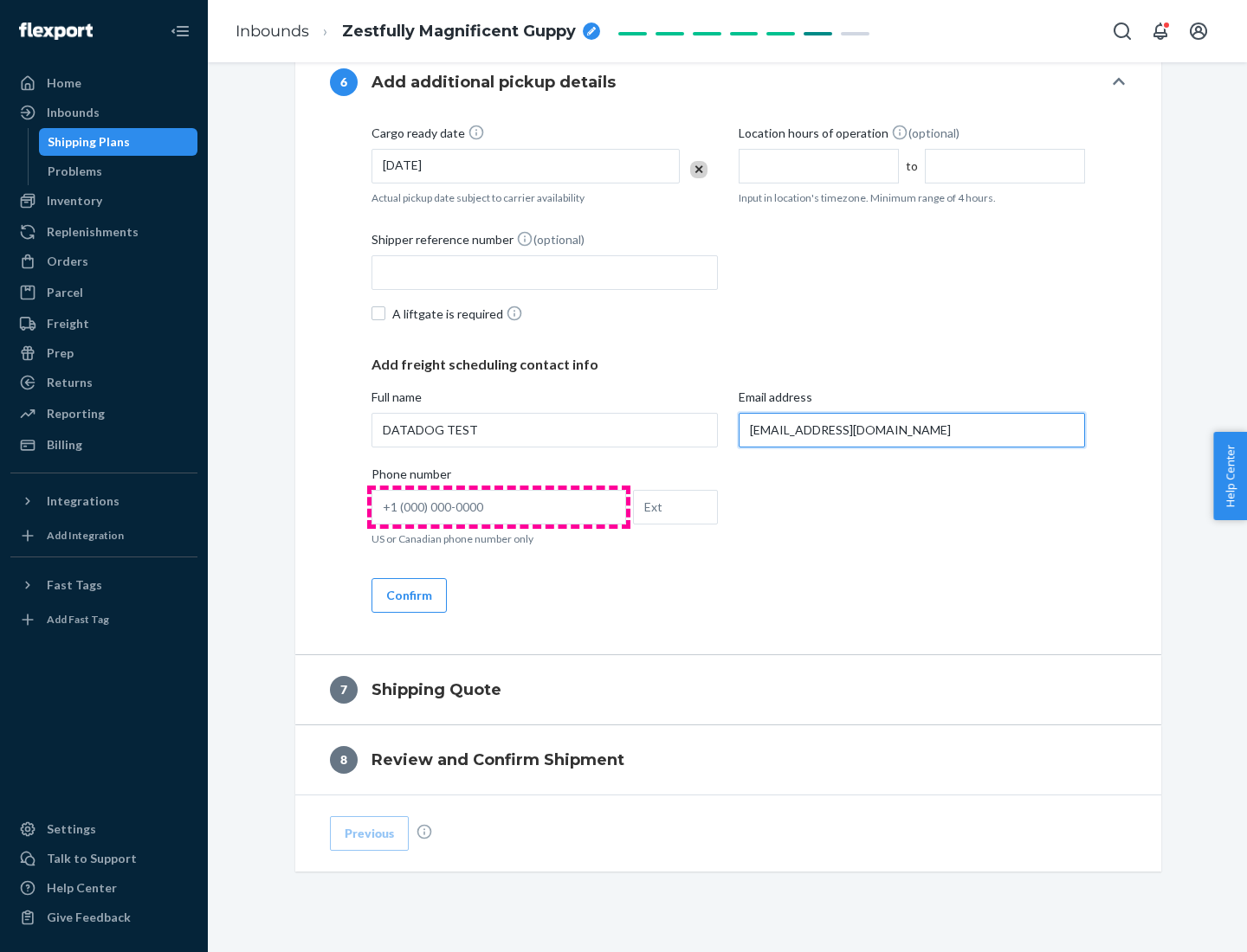
type input "[EMAIL_ADDRESS][DOMAIN_NAME]"
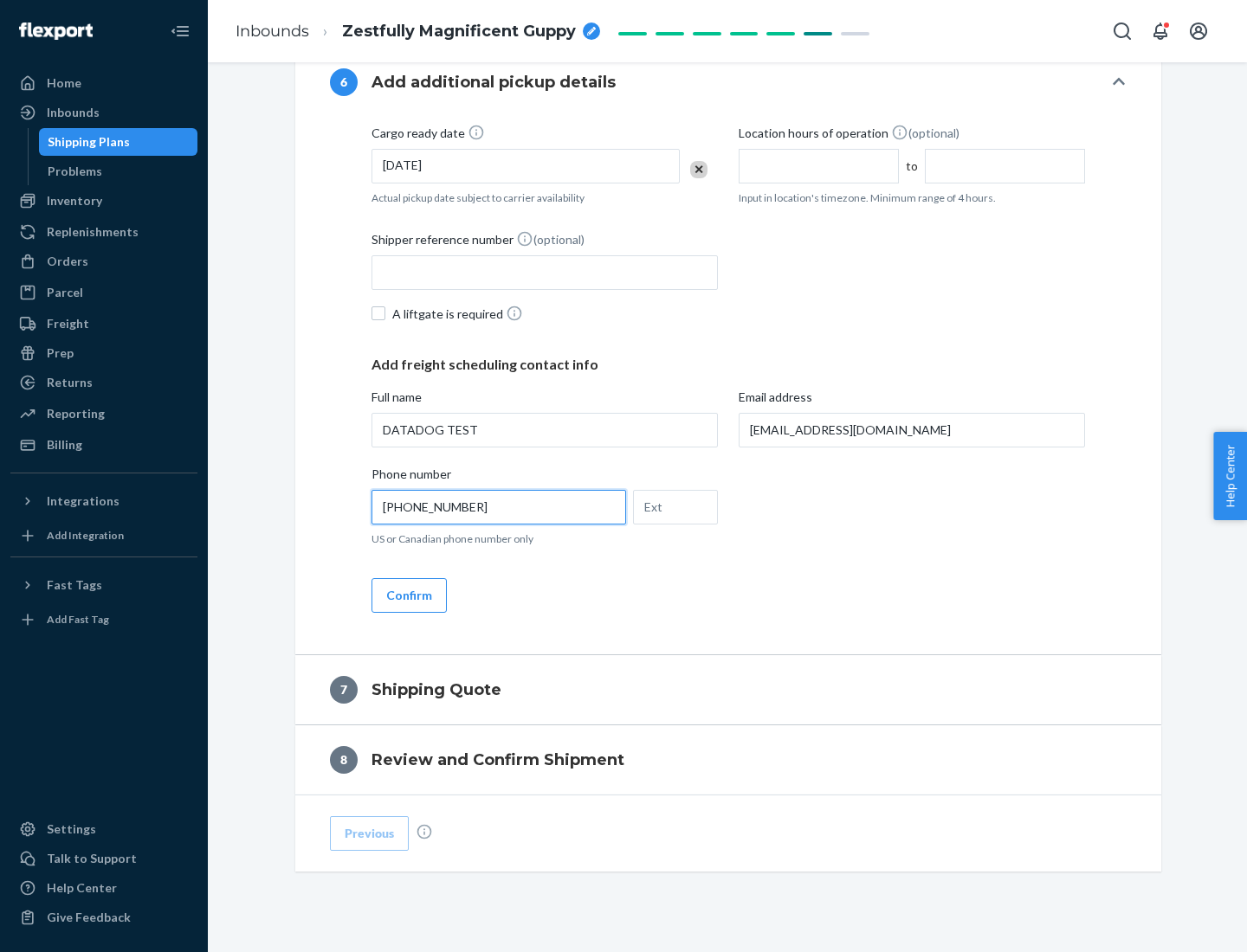
scroll to position [1039, 0]
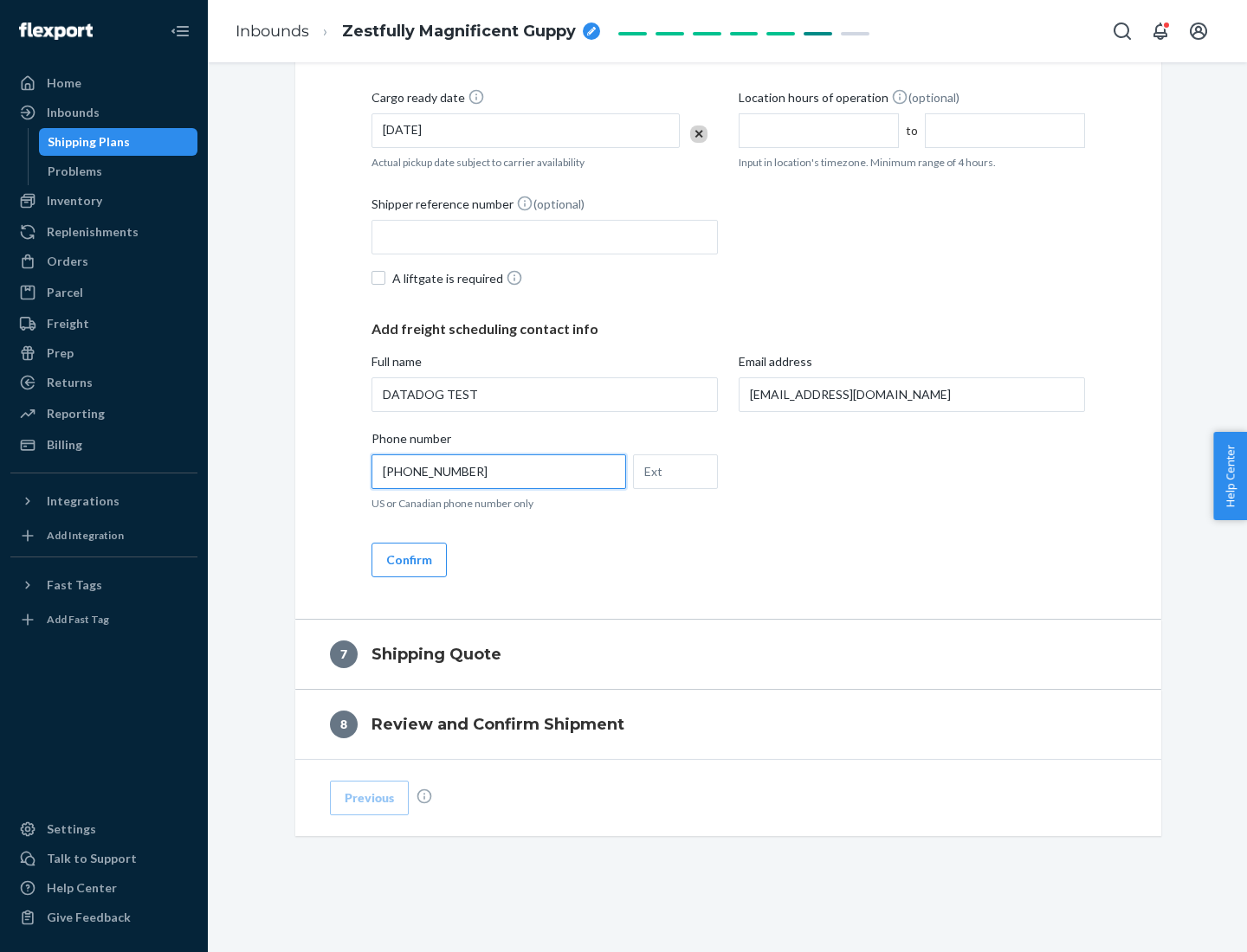
type input "[PHONE_NUMBER]"
click at [408, 559] on button "Confirm" at bounding box center [409, 559] width 75 height 35
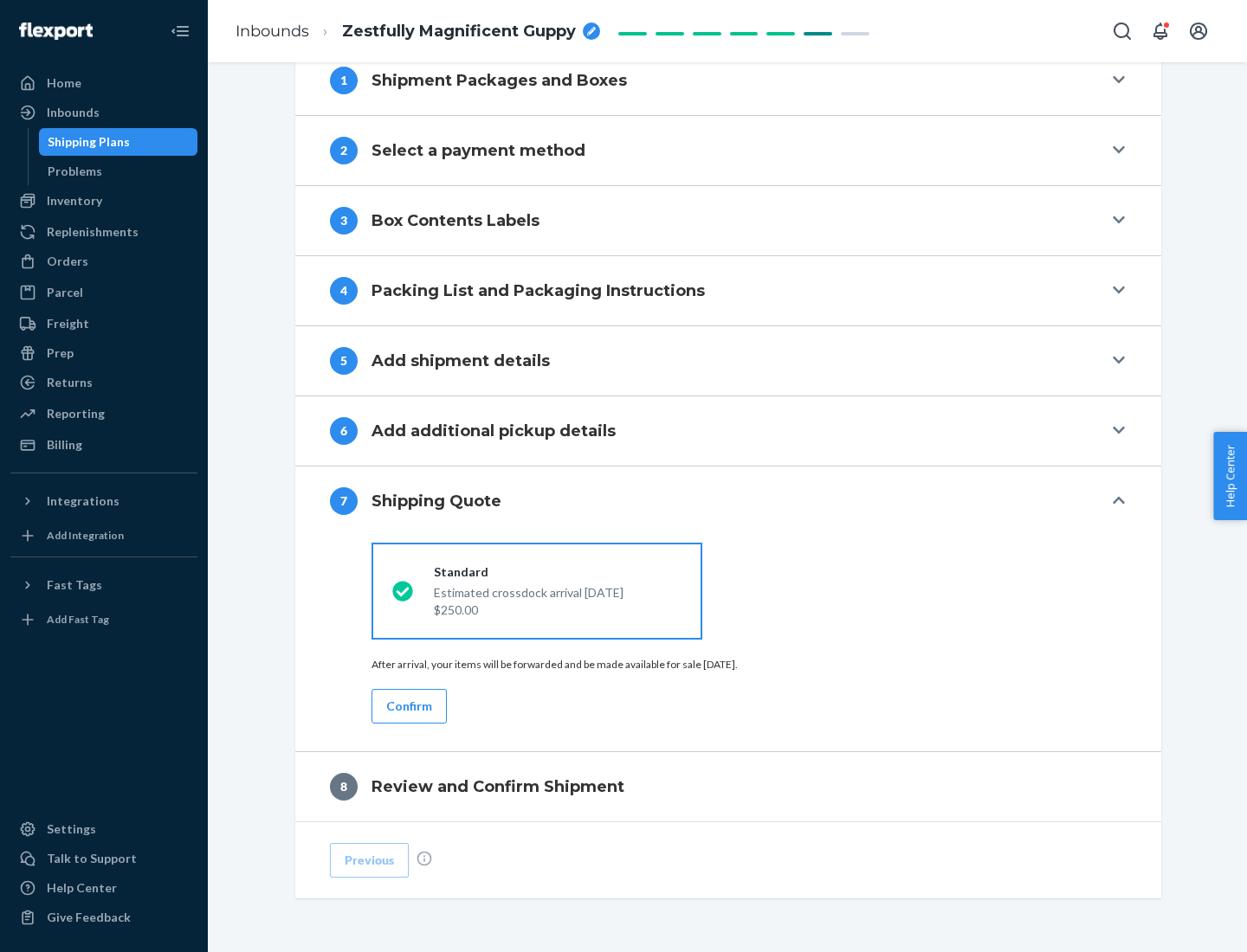
scroll to position [716, 0]
